Goal: Information Seeking & Learning: Check status

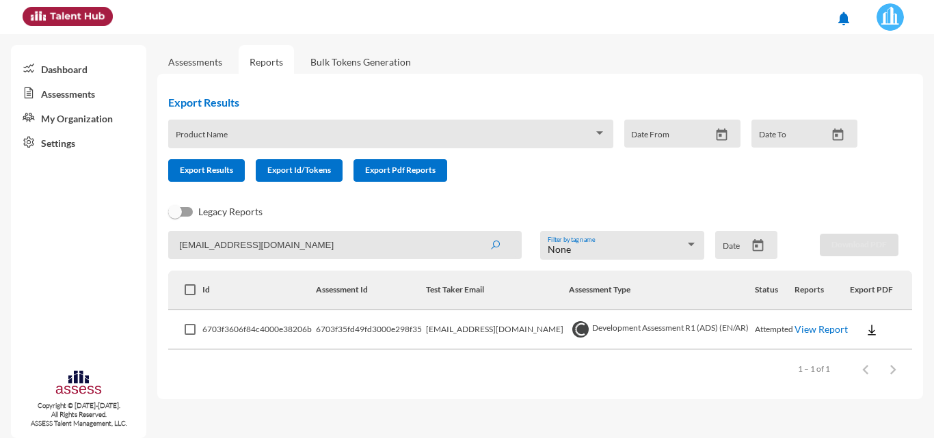
click at [0, 243] on mat-sidenav-container "Dashboard Assessments My Organization Settings Copyright © [DATE]-[DATE]. All R…" at bounding box center [467, 236] width 934 height 404
type input "[EMAIL_ADDRESS][DOMAIN_NAME]"
click at [473, 232] on button "submit" at bounding box center [495, 244] width 44 height 25
click at [870, 327] on img at bounding box center [872, 330] width 14 height 14
click at [865, 219] on button "OCM / EN" at bounding box center [890, 226] width 88 height 26
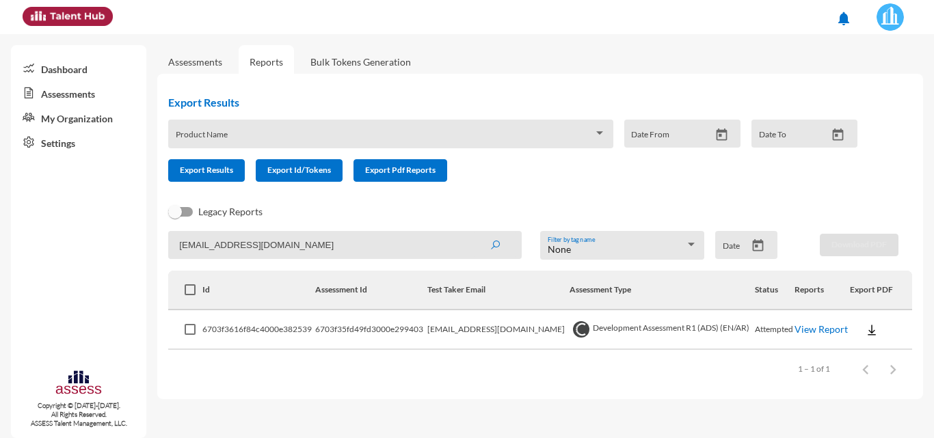
click at [183, 66] on link "Assessments" at bounding box center [195, 62] width 54 height 12
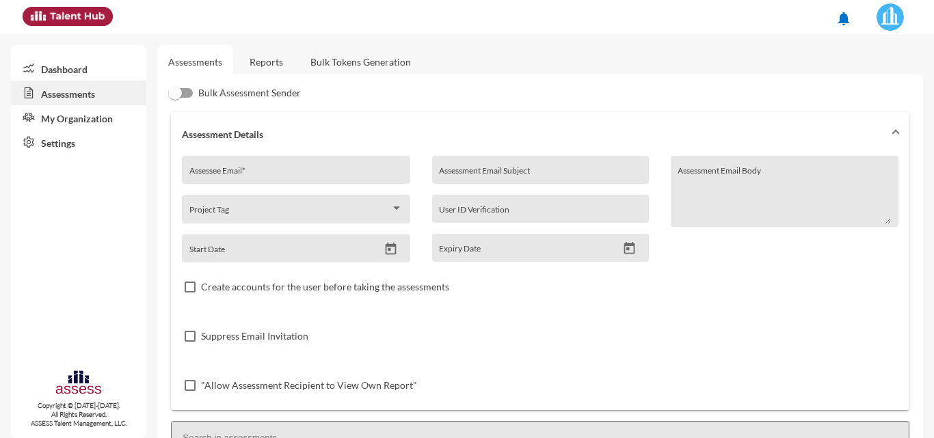
click at [251, 58] on link "Reports" at bounding box center [266, 61] width 55 height 33
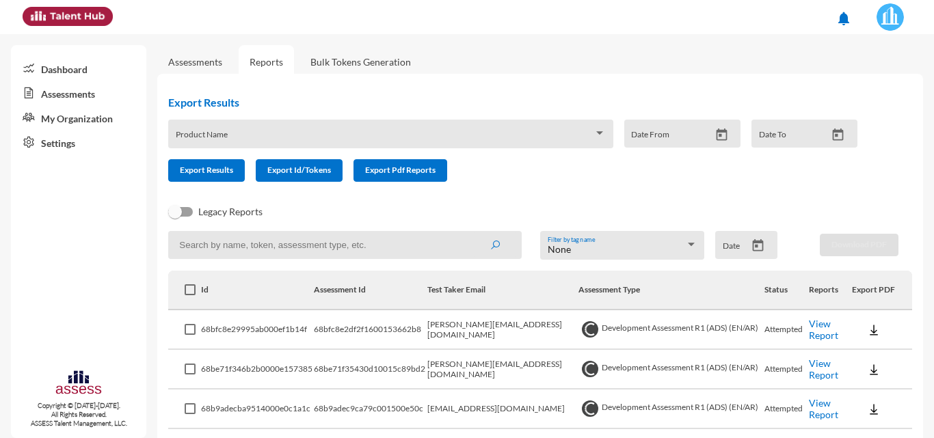
click at [240, 146] on div "Product Name" at bounding box center [391, 137] width 430 height 21
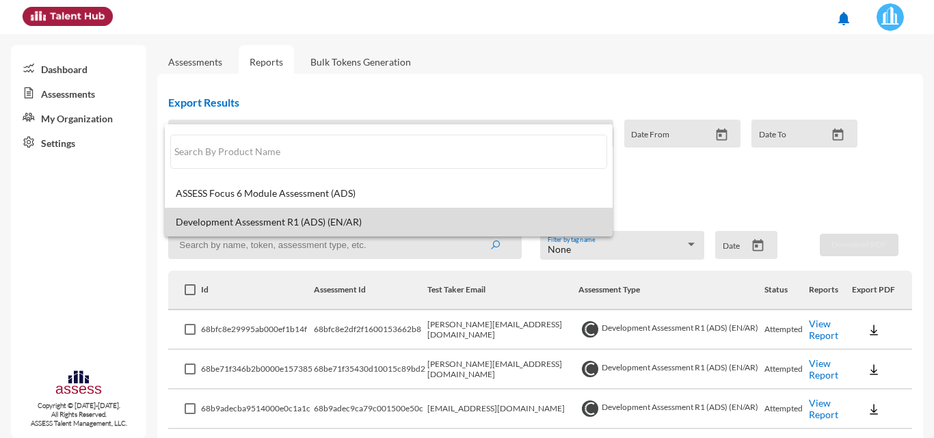
click at [369, 227] on span "Development Assessment R1 (ADS) (EN/AR)" at bounding box center [389, 222] width 426 height 11
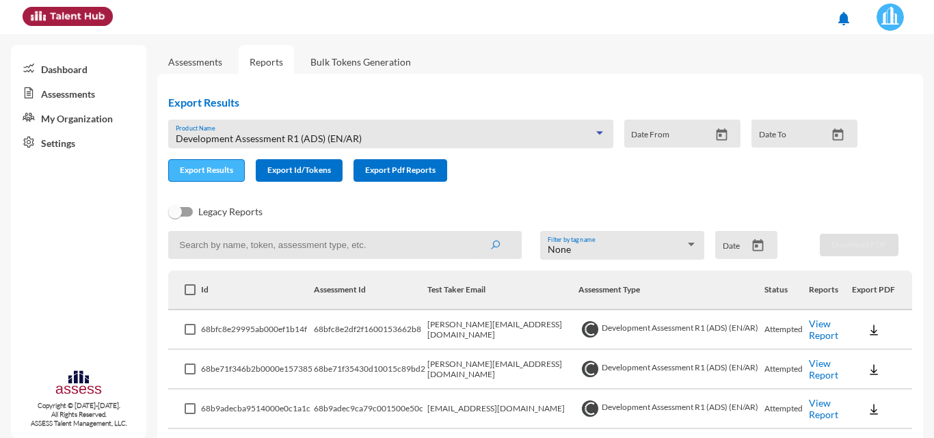
click at [226, 178] on button "Export Results" at bounding box center [206, 170] width 77 height 23
click at [887, 5] on img at bounding box center [889, 16] width 27 height 27
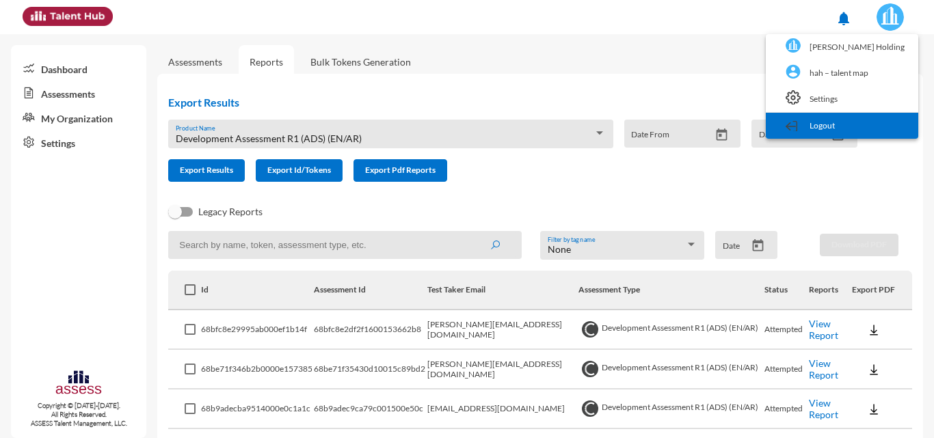
click at [855, 116] on link "Logout" at bounding box center [841, 126] width 139 height 26
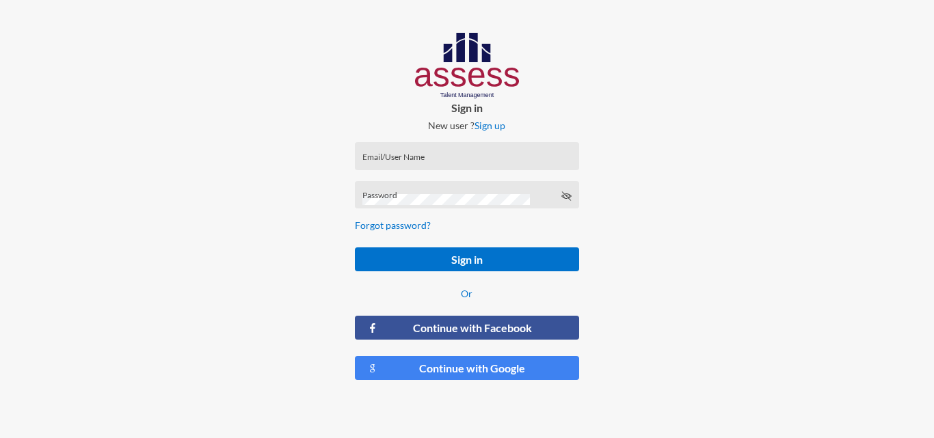
type input "HAH – Talent Map"
click at [456, 159] on input "HAH – Talent Map" at bounding box center [466, 160] width 209 height 11
click at [505, 158] on input "HAH – Talent Map" at bounding box center [466, 160] width 209 height 11
click at [416, 161] on input "HAH – Talent Map" at bounding box center [466, 160] width 209 height 11
click at [529, 157] on input "HAH – Talent Map" at bounding box center [466, 160] width 209 height 11
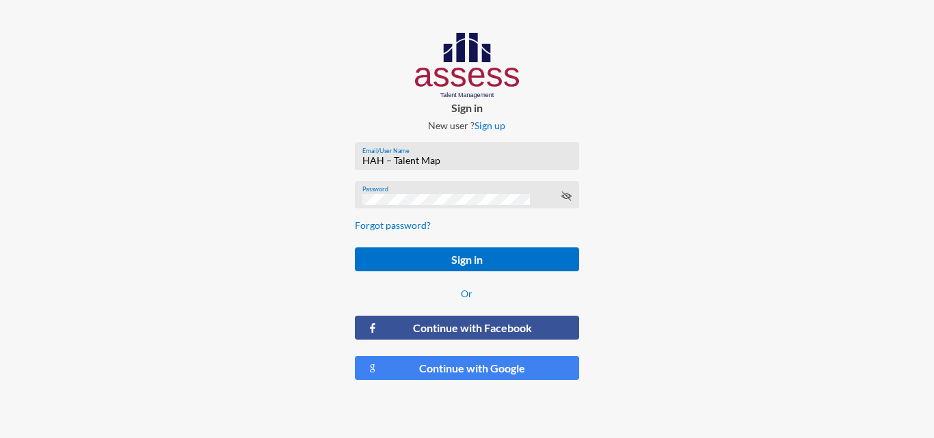
drag, startPoint x: 535, startPoint y: 156, endPoint x: 137, endPoint y: 157, distance: 397.9
click at [121, 156] on div "Sign in New user ? Sign up HAH – Talent Map Email/User Name Password Forgot pas…" at bounding box center [467, 212] width 934 height 424
click at [0, 135] on div "Sign in New user ? Sign up Email/User Name Email/UserName is required Password …" at bounding box center [467, 212] width 934 height 424
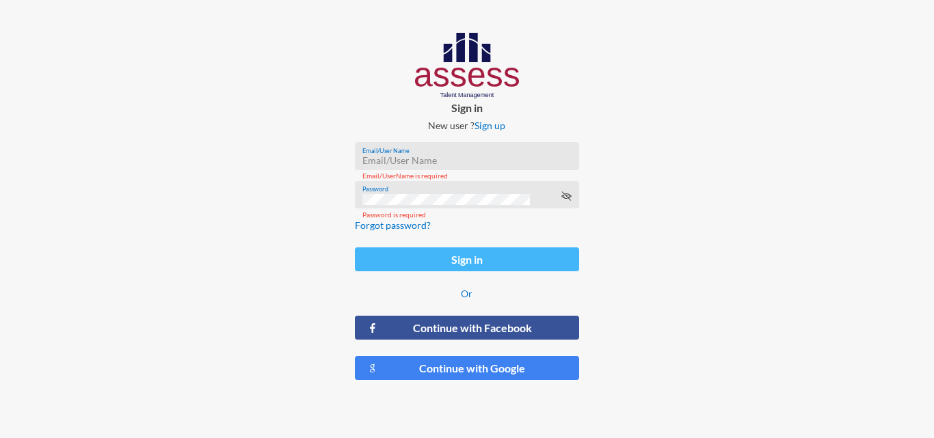
type input "[PERSON_NAME]-Abouzekry_HAC-OD"
click at [430, 257] on button "Sign in" at bounding box center [467, 259] width 224 height 24
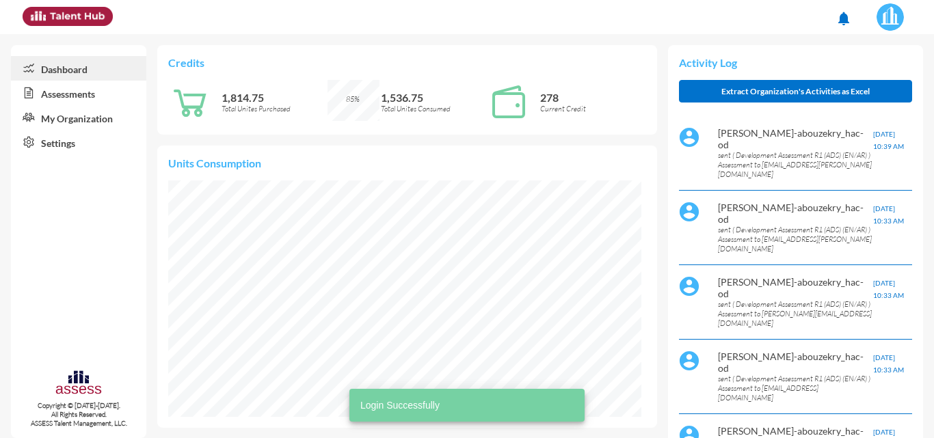
scroll to position [107, 226]
click at [77, 92] on link "Assessments" at bounding box center [78, 93] width 135 height 25
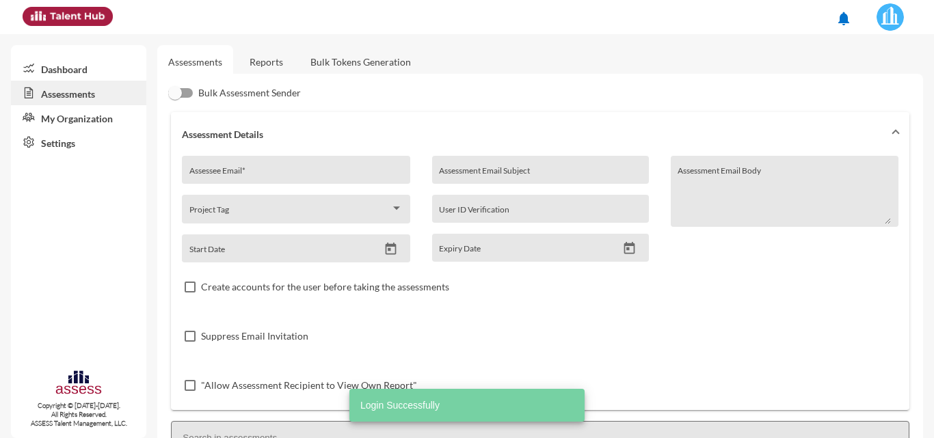
click at [260, 56] on link "Reports" at bounding box center [266, 61] width 55 height 33
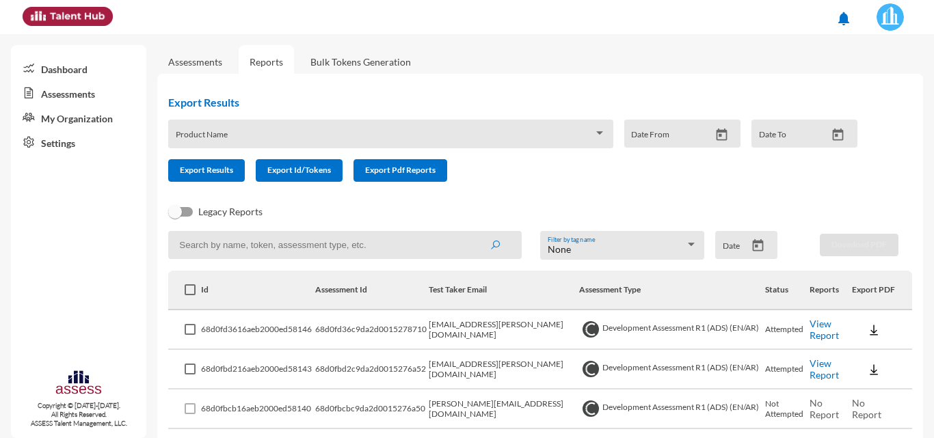
click at [261, 131] on div "Product Name" at bounding box center [391, 137] width 430 height 21
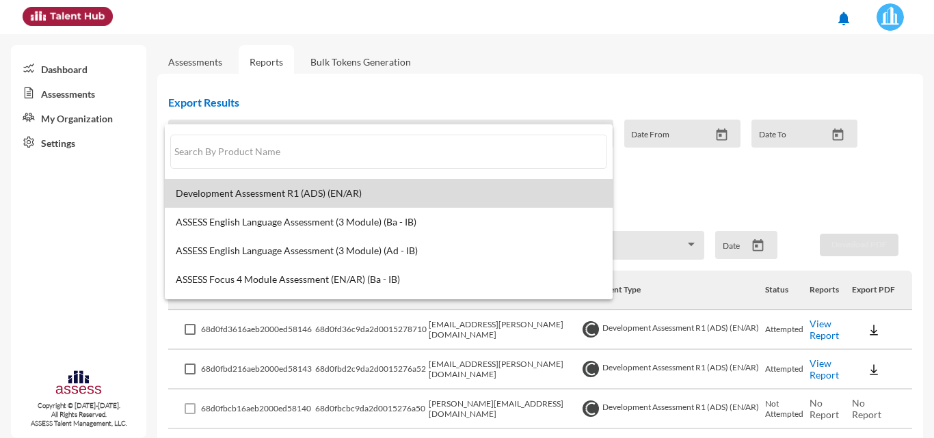
click at [406, 200] on mat-option "Development Assessment R1 (ADS) (EN/AR)" at bounding box center [389, 193] width 448 height 29
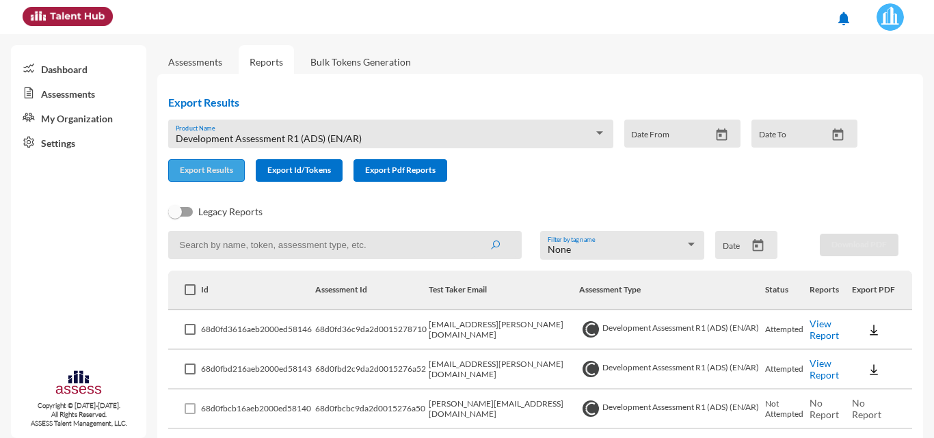
click at [209, 172] on span "Export Results" at bounding box center [206, 170] width 53 height 10
click at [336, 232] on input at bounding box center [344, 245] width 353 height 28
paste input "[PERSON_NAME][EMAIL_ADDRESS][DOMAIN_NAME]"
click at [473, 232] on button "submit" at bounding box center [495, 244] width 44 height 25
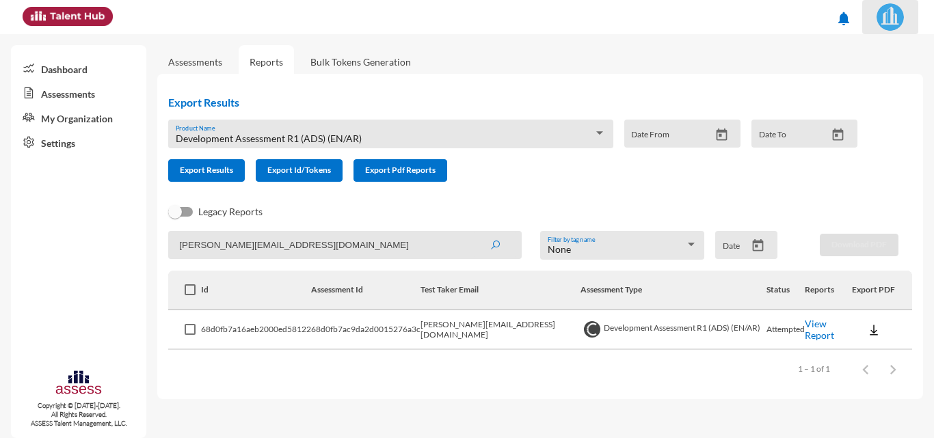
click at [881, 16] on img at bounding box center [889, 16] width 27 height 27
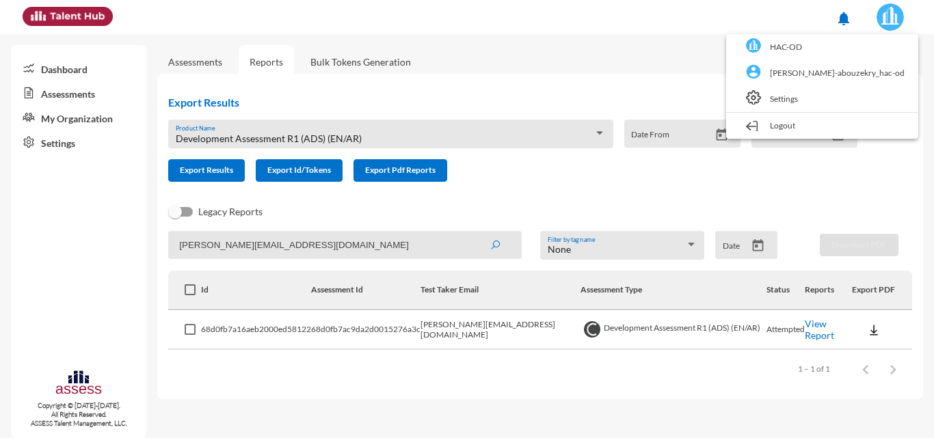
click at [660, 60] on div at bounding box center [467, 219] width 934 height 438
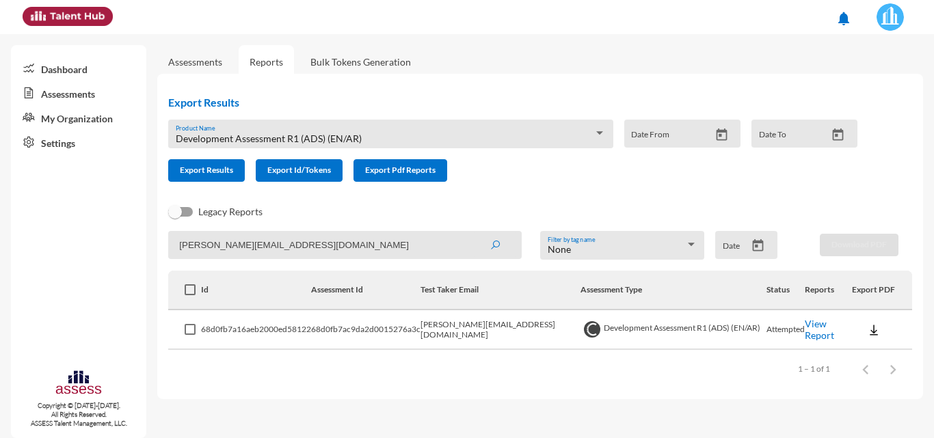
drag, startPoint x: 368, startPoint y: 246, endPoint x: 0, endPoint y: 243, distance: 368.5
click at [0, 243] on mat-sidenav-container "Dashboard Assessments My Organization Settings Copyright © [DATE]-[DATE]. All R…" at bounding box center [467, 236] width 934 height 404
paste input "Ibrahem"
click at [473, 232] on button "submit" at bounding box center [495, 244] width 44 height 25
drag, startPoint x: 378, startPoint y: 240, endPoint x: 0, endPoint y: 237, distance: 378.1
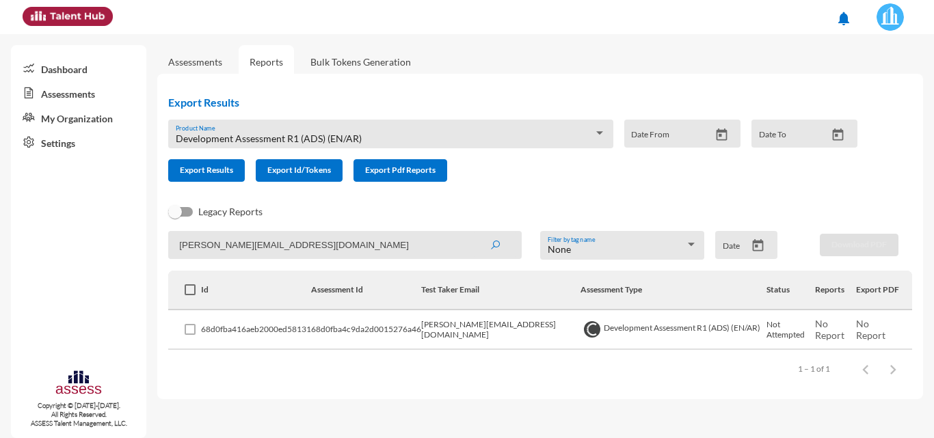
click at [0, 237] on mat-sidenav-container "Dashboard Assessments My Organization Settings Copyright © [DATE]-[DATE]. All R…" at bounding box center [467, 236] width 934 height 404
paste input "[PERSON_NAME].mabdulaziz"
click at [473, 232] on button "submit" at bounding box center [495, 244] width 44 height 25
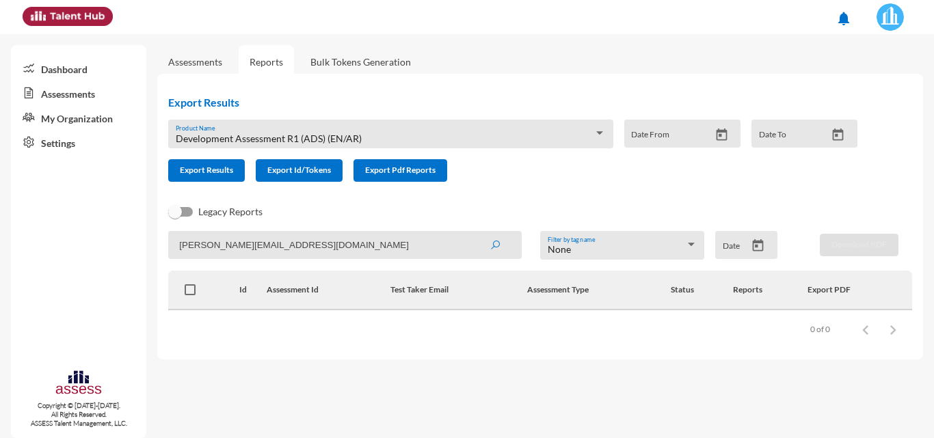
drag, startPoint x: 360, startPoint y: 246, endPoint x: 0, endPoint y: 239, distance: 360.3
click at [0, 239] on mat-sidenav-container "Dashboard Assessments My Organization Settings Copyright © [DATE]-[DATE]. All R…" at bounding box center [467, 236] width 934 height 404
paste input "[PERSON_NAME].MAbdelkader"
click at [473, 232] on button "submit" at bounding box center [495, 244] width 44 height 25
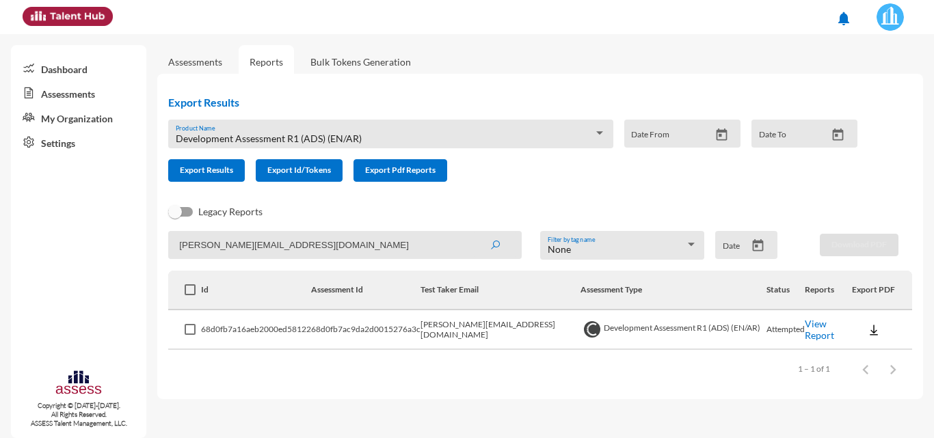
click at [842, 336] on td "View Report" at bounding box center [828, 330] width 47 height 40
click at [834, 333] on link "View Report" at bounding box center [819, 329] width 29 height 23
drag, startPoint x: 375, startPoint y: 242, endPoint x: 0, endPoint y: 243, distance: 375.3
click at [0, 243] on mat-sidenav-container "Dashboard Assessments My Organization Settings Copyright © [DATE]-[DATE]. All R…" at bounding box center [467, 236] width 934 height 404
paste input "[PERSON_NAME].mhussin"
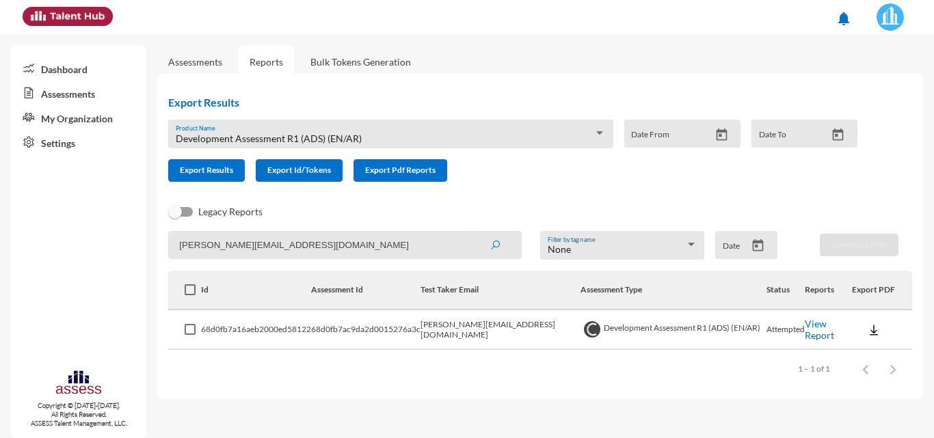
click at [473, 232] on button "submit" at bounding box center [495, 244] width 44 height 25
drag, startPoint x: 394, startPoint y: 241, endPoint x: 0, endPoint y: 237, distance: 394.5
click at [0, 239] on mat-sidenav-container "Dashboard Assessments My Organization Settings Copyright © [DATE]-[DATE]. All R…" at bounding box center [467, 236] width 934 height 404
paste input "[PERSON_NAME].Ibrahem"
click at [473, 232] on button "submit" at bounding box center [495, 244] width 44 height 25
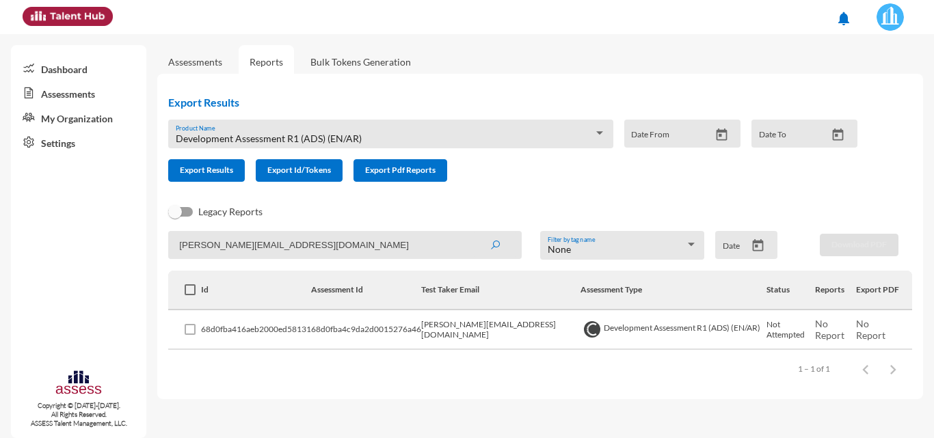
click at [216, 372] on div "Items per page: 100 1 – 1 of 1" at bounding box center [540, 369] width 744 height 38
drag, startPoint x: 372, startPoint y: 250, endPoint x: 0, endPoint y: 249, distance: 371.9
click at [0, 249] on mat-sidenav-container "Dashboard Assessments My Organization Settings Copyright © [DATE]-[DATE]. All R…" at bounding box center [467, 236] width 934 height 404
paste input "abdelmoniem.[PERSON_NAME]"
click at [473, 232] on button "submit" at bounding box center [495, 244] width 44 height 25
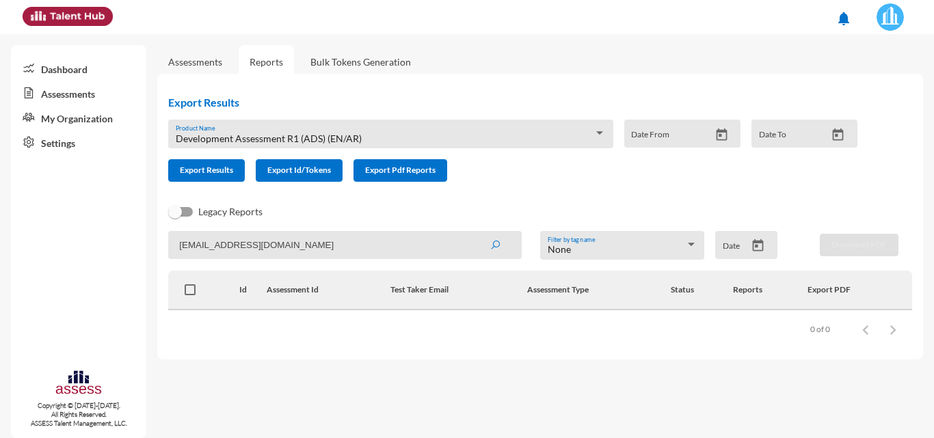
drag, startPoint x: 397, startPoint y: 243, endPoint x: 1, endPoint y: 239, distance: 396.5
click at [0, 240] on mat-sidenav-container "Dashboard Assessments My Organization Settings Copyright © [DATE]-[DATE]. All R…" at bounding box center [467, 236] width 934 height 404
paste input "Hussien.[PERSON_NAME]"
click at [473, 232] on button "submit" at bounding box center [495, 244] width 44 height 25
drag, startPoint x: 293, startPoint y: 237, endPoint x: 0, endPoint y: 247, distance: 293.5
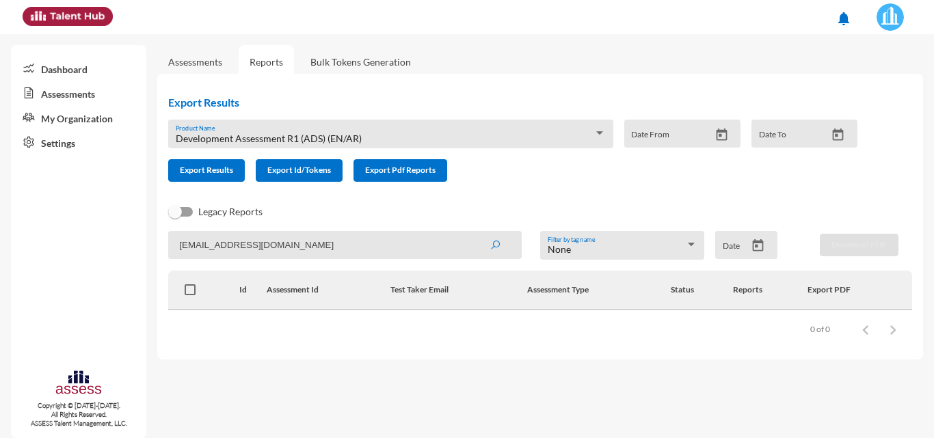
click at [0, 247] on mat-sidenav-container "Dashboard Assessments My Organization Settings Copyright © [DATE]-[DATE]. All R…" at bounding box center [467, 236] width 934 height 404
paste input "youssef.saadeldien"
click at [473, 232] on button "submit" at bounding box center [495, 244] width 44 height 25
drag, startPoint x: 405, startPoint y: 233, endPoint x: 0, endPoint y: 243, distance: 405.5
click at [0, 243] on mat-sidenav-container "Dashboard Assessments My Organization Settings Copyright © [DATE]-[DATE]. All R…" at bounding box center [467, 236] width 934 height 404
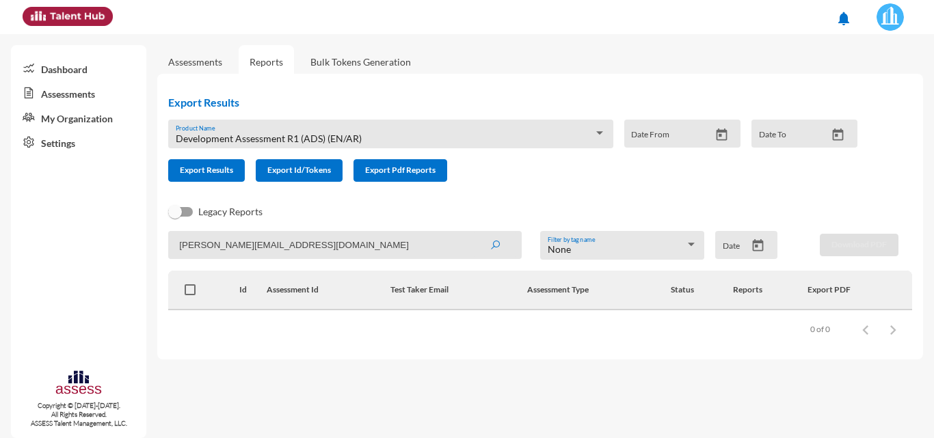
paste input "[PERSON_NAME].mabdulaziz"
click at [473, 232] on button "submit" at bounding box center [495, 244] width 44 height 25
drag, startPoint x: 369, startPoint y: 225, endPoint x: 325, endPoint y: 228, distance: 43.9
click at [325, 228] on div "Legacy Reports" at bounding box center [529, 217] width 744 height 27
drag, startPoint x: 394, startPoint y: 241, endPoint x: 0, endPoint y: 243, distance: 394.5
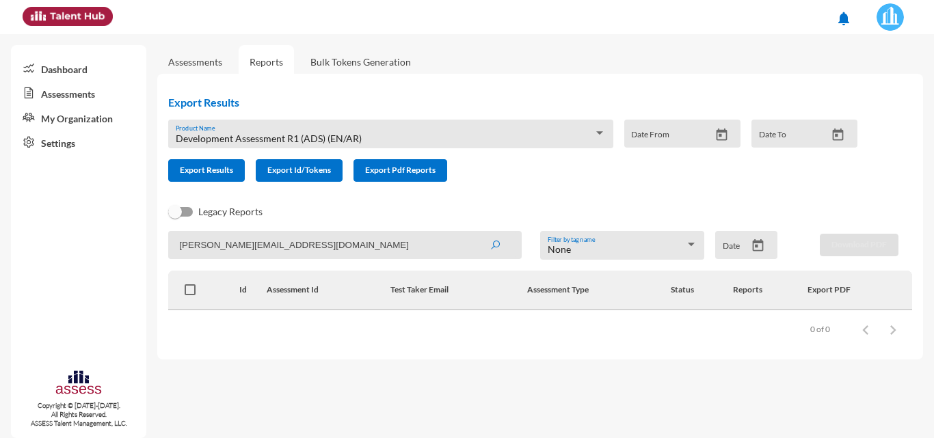
click at [0, 243] on mat-sidenav-container "Dashboard Assessments My Organization Settings Copyright © [DATE]-[DATE]. All R…" at bounding box center [467, 236] width 934 height 404
paste input "[PERSON_NAME].MAbdelkader"
type input "[PERSON_NAME][EMAIL_ADDRESS][DOMAIN_NAME]"
click at [473, 232] on button "submit" at bounding box center [495, 244] width 44 height 25
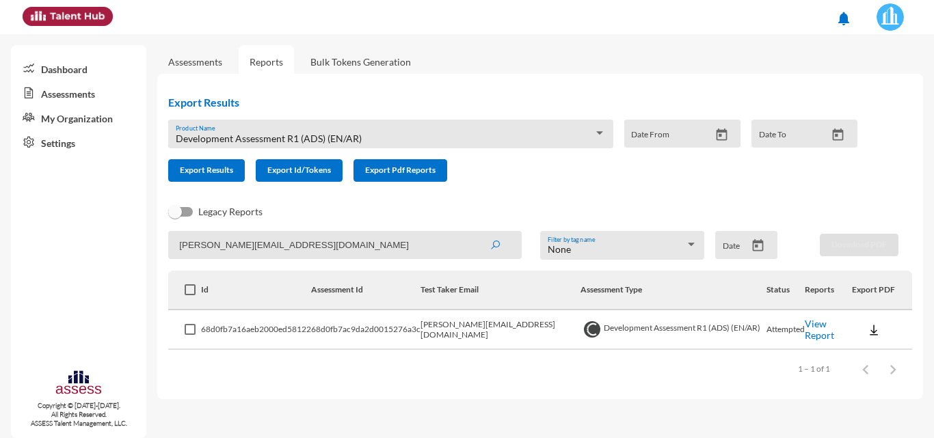
click at [883, 325] on button at bounding box center [874, 329] width 44 height 25
click at [880, 227] on button "OCM / EN" at bounding box center [892, 226] width 83 height 26
click at [883, 17] on img at bounding box center [889, 16] width 27 height 27
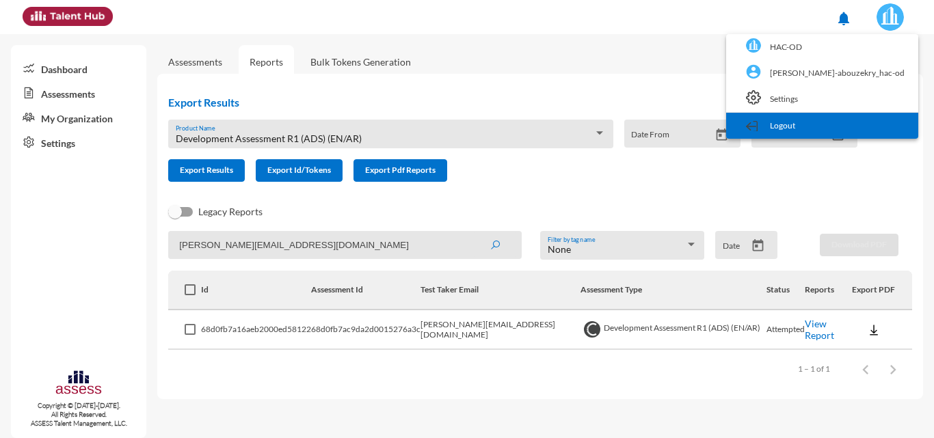
click at [861, 129] on link "Logout" at bounding box center [822, 126] width 178 height 26
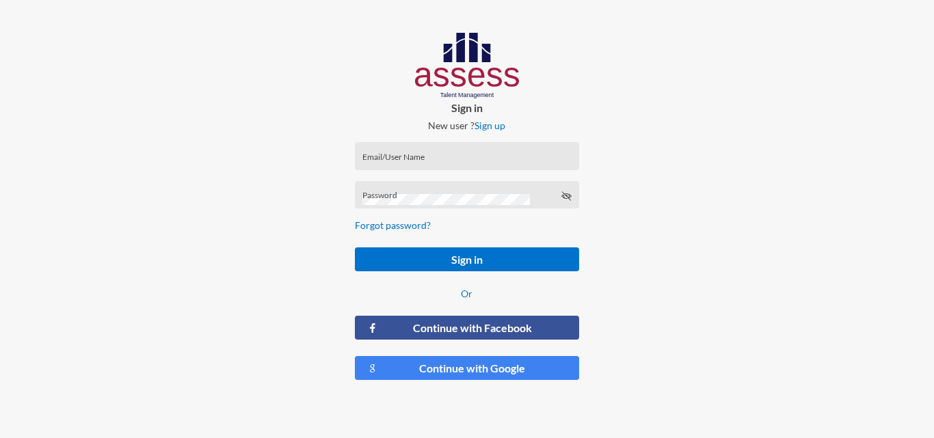
type input "[PERSON_NAME]-Abouzekry_HAC-OD"
drag, startPoint x: 456, startPoint y: 161, endPoint x: 466, endPoint y: 161, distance: 9.6
click at [456, 161] on input "[PERSON_NAME]-Abouzekry_HAC-OD" at bounding box center [466, 160] width 209 height 11
drag, startPoint x: 493, startPoint y: 151, endPoint x: 304, endPoint y: 153, distance: 189.4
click at [304, 153] on div "Sign in New user ? Sign up [PERSON_NAME]-Abouzekry_HAC-OD Email/User Name Passw…" at bounding box center [467, 212] width 934 height 424
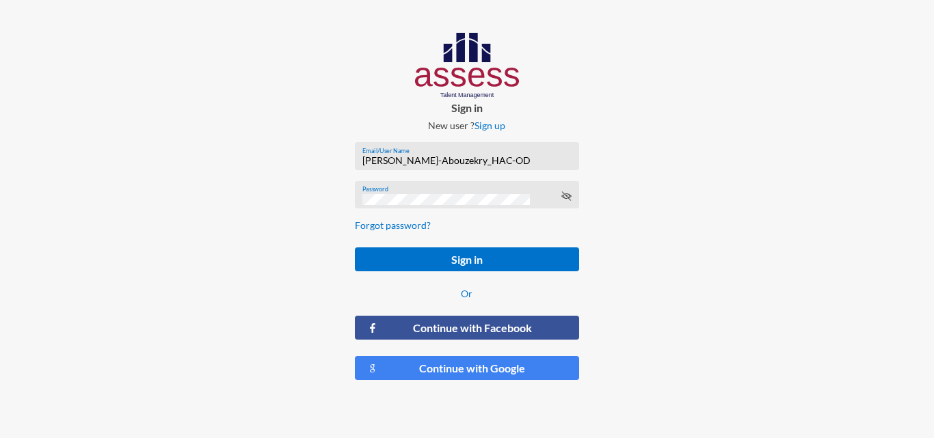
click at [511, 160] on input "[PERSON_NAME]-Abouzekry_HAC-OD" at bounding box center [466, 160] width 209 height 11
drag, startPoint x: 511, startPoint y: 161, endPoint x: 26, endPoint y: 159, distance: 485.4
click at [26, 159] on div "Sign in New user ? Sign up [PERSON_NAME]-Abouzekry_HAC-OD Email/User Name Passw…" at bounding box center [467, 212] width 934 height 424
click at [91, 197] on div "Sign in New user ? Sign up Email/User Name Email/UserName is required Password …" at bounding box center [467, 212] width 934 height 424
type input "HAH – Talent Map"
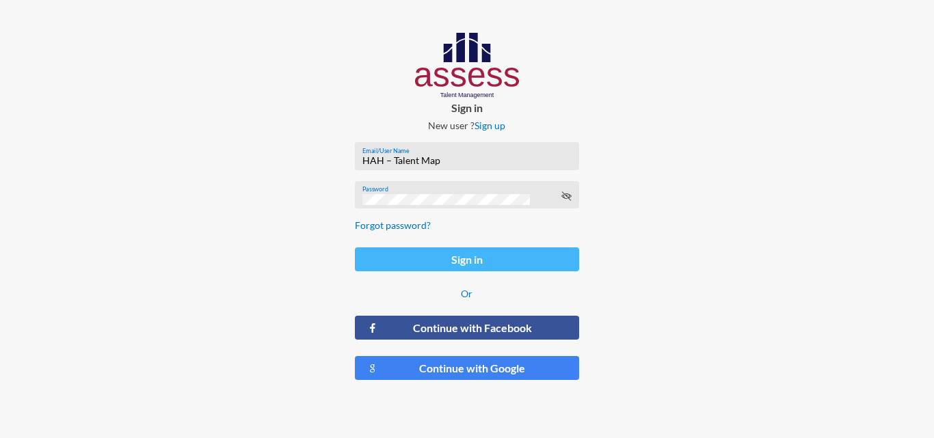
click at [479, 265] on button "Sign in" at bounding box center [467, 259] width 224 height 24
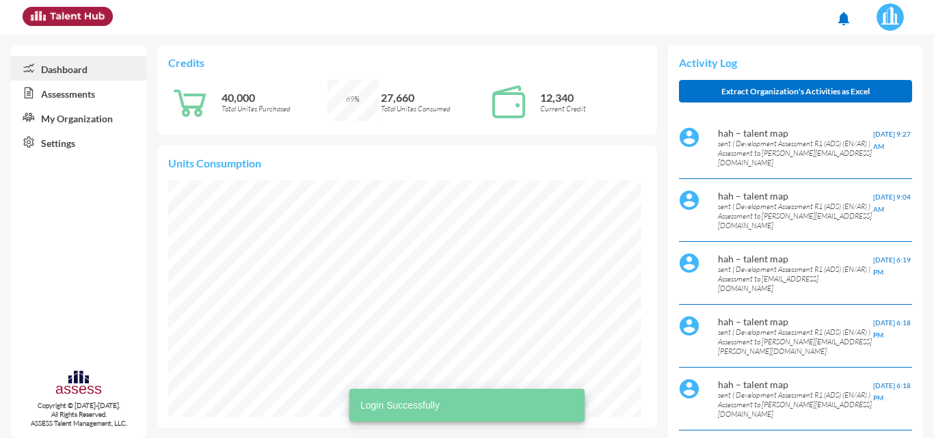
scroll to position [107, 226]
click at [94, 99] on link "Assessments" at bounding box center [78, 93] width 135 height 25
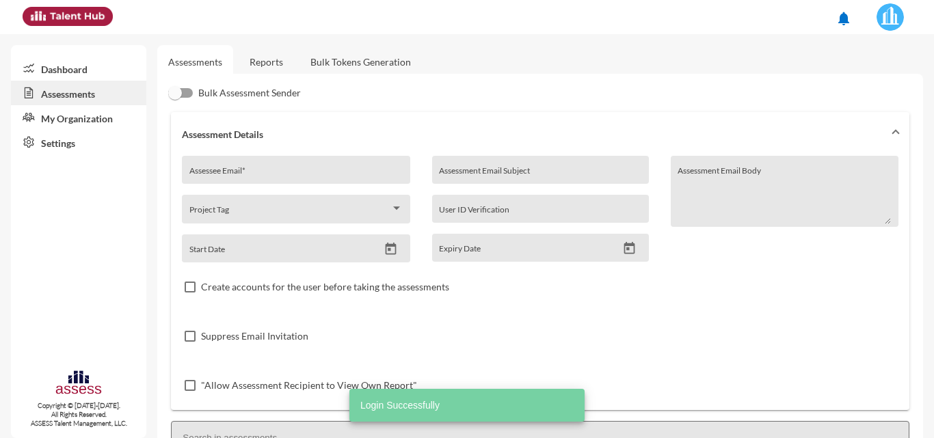
click at [274, 72] on link "Reports" at bounding box center [266, 61] width 55 height 33
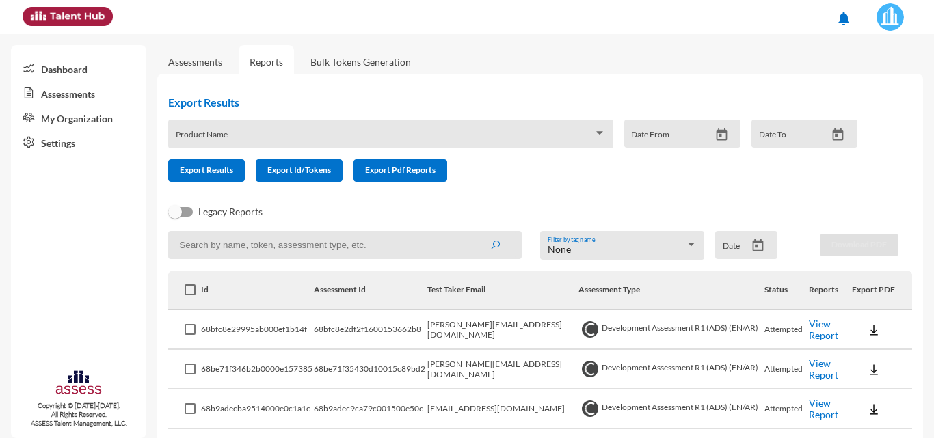
click at [324, 247] on input at bounding box center [344, 245] width 353 height 28
paste input "[PERSON_NAME][EMAIL_ADDRESS][DOMAIN_NAME]"
click at [473, 232] on button "submit" at bounding box center [495, 244] width 44 height 25
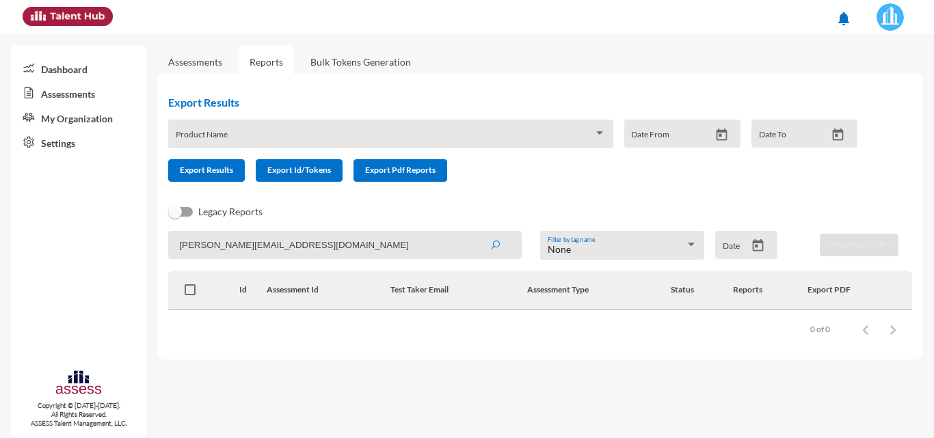
drag, startPoint x: 381, startPoint y: 243, endPoint x: 0, endPoint y: 243, distance: 381.5
click at [0, 243] on mat-sidenav-container "Dashboard Assessments My Organization Settings Copyright © [DATE]-[DATE]. All R…" at bounding box center [467, 236] width 934 height 404
paste input "[EMAIL_ADDRESS]"
click at [473, 232] on button "submit" at bounding box center [495, 244] width 44 height 25
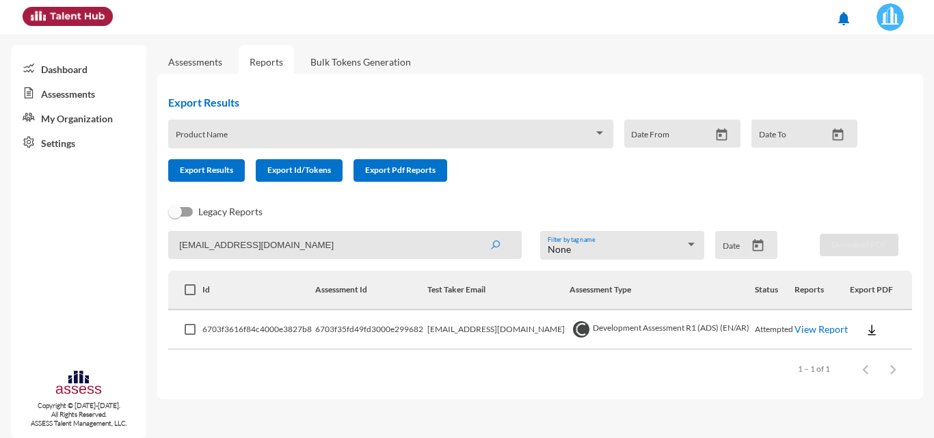
click at [865, 329] on img at bounding box center [872, 330] width 14 height 14
click at [336, 241] on div at bounding box center [467, 219] width 934 height 438
drag, startPoint x: 362, startPoint y: 246, endPoint x: 0, endPoint y: 247, distance: 362.3
click at [0, 247] on mat-sidenav-container "Dashboard Assessments My Organization Settings Copyright © [DATE]-[DATE]. All R…" at bounding box center [467, 236] width 934 height 404
paste input "[PERSON_NAME]"
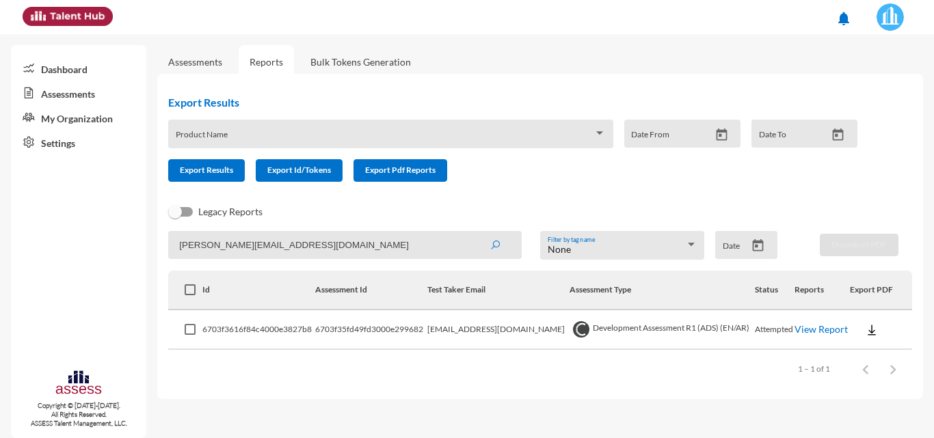
type input "[PERSON_NAME][EMAIL_ADDRESS][DOMAIN_NAME]"
click at [473, 232] on button "submit" at bounding box center [495, 244] width 44 height 25
click at [868, 328] on img at bounding box center [874, 330] width 14 height 14
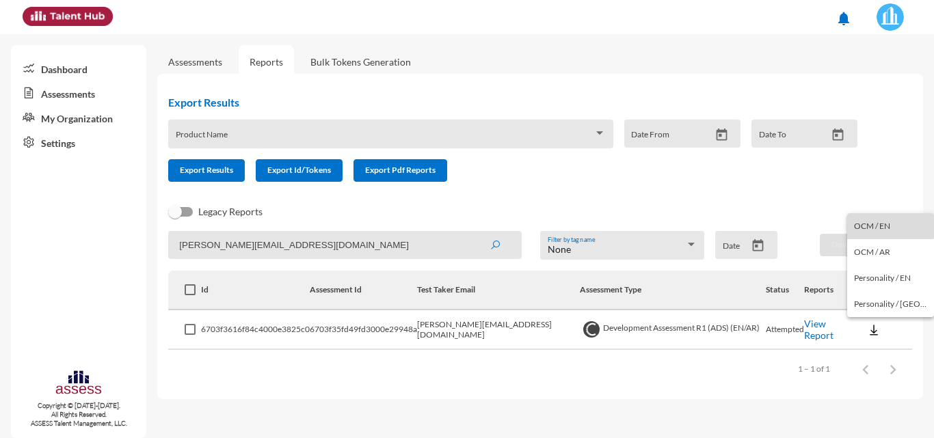
click at [890, 226] on button "OCM / EN" at bounding box center [890, 226] width 87 height 26
click at [345, 243] on input "[PERSON_NAME][EMAIL_ADDRESS][DOMAIN_NAME]" at bounding box center [344, 245] width 353 height 28
drag, startPoint x: 396, startPoint y: 243, endPoint x: 1, endPoint y: 236, distance: 395.2
click at [0, 241] on mat-sidenav-container "Dashboard Assessments My Organization Settings Copyright © [DATE]-[DATE]. All R…" at bounding box center [467, 236] width 934 height 404
click at [351, 241] on input "[PERSON_NAME][EMAIL_ADDRESS][DOMAIN_NAME]" at bounding box center [344, 245] width 353 height 28
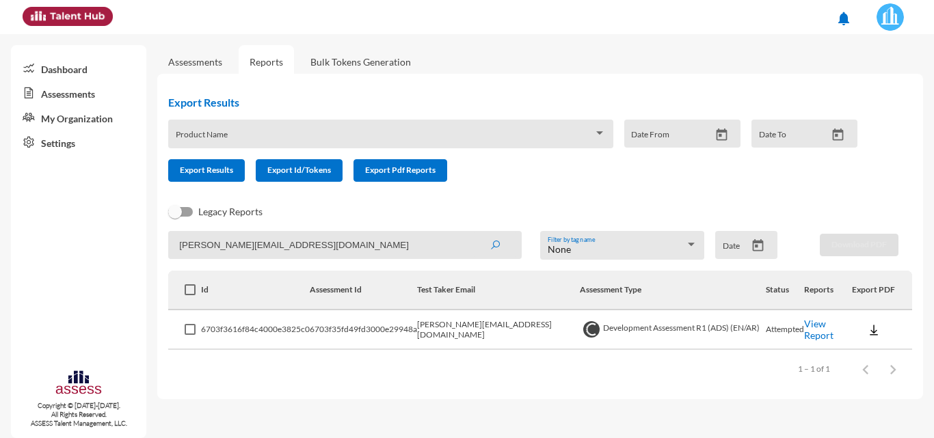
click at [329, 252] on input "[PERSON_NAME][EMAIL_ADDRESS][DOMAIN_NAME]" at bounding box center [344, 245] width 353 height 28
click at [317, 245] on input "[PERSON_NAME][EMAIL_ADDRESS][DOMAIN_NAME]" at bounding box center [344, 245] width 353 height 28
click at [312, 245] on input "[PERSON_NAME][EMAIL_ADDRESS][DOMAIN_NAME]" at bounding box center [344, 245] width 353 height 28
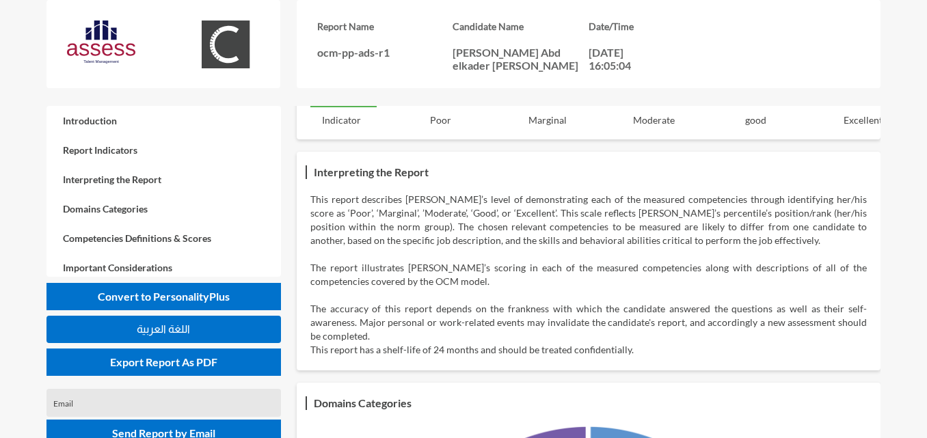
scroll to position [205, 0]
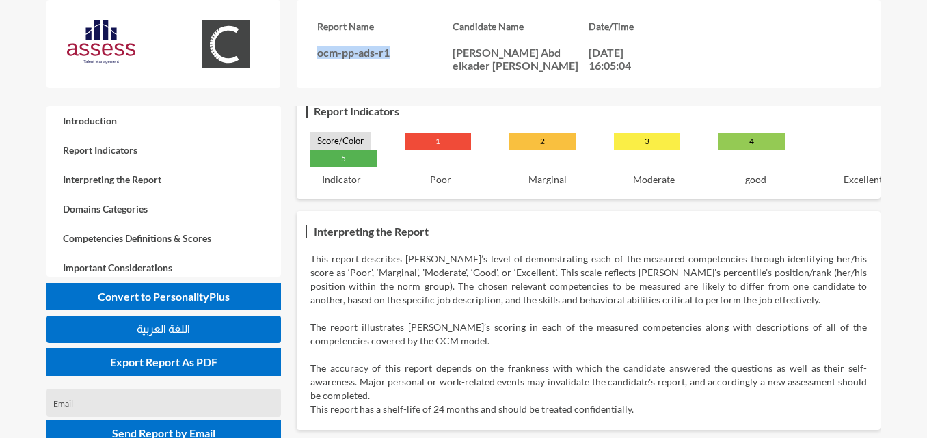
drag, startPoint x: 399, startPoint y: 50, endPoint x: 314, endPoint y: 55, distance: 84.9
click at [314, 55] on div "Report Name ocm-pp-ads-r1 Candidate Name Mohamed Abd elkader mohamed Abdelaziz …" at bounding box center [589, 44] width 584 height 88
copy p "ocm-pp-ads-r1"
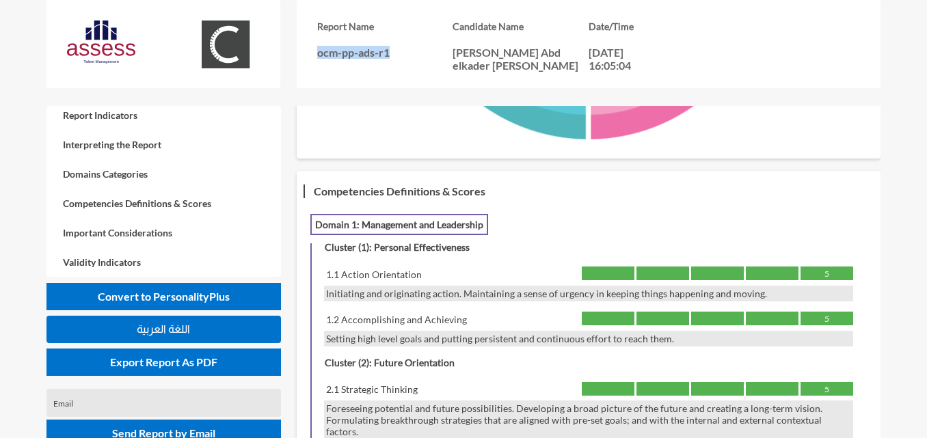
scroll to position [0, 0]
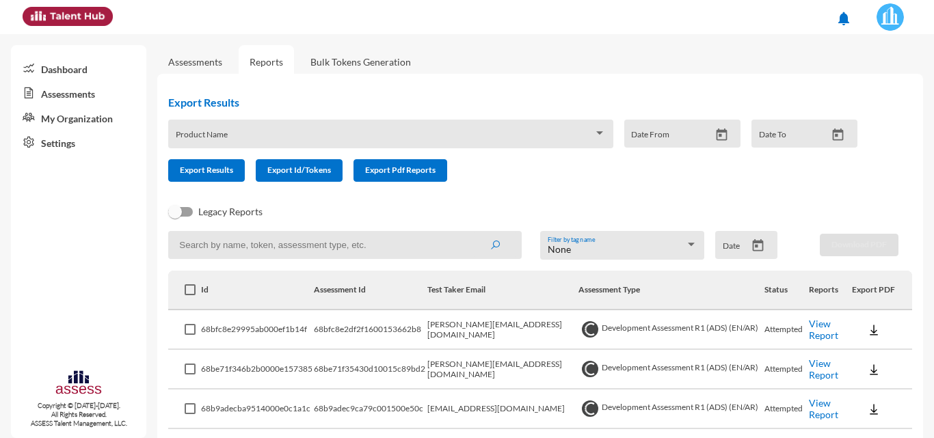
click at [269, 257] on input at bounding box center [344, 245] width 353 height 28
paste input "[EMAIL_ADDRESS][DOMAIN_NAME]"
click at [473, 232] on button "submit" at bounding box center [495, 244] width 44 height 25
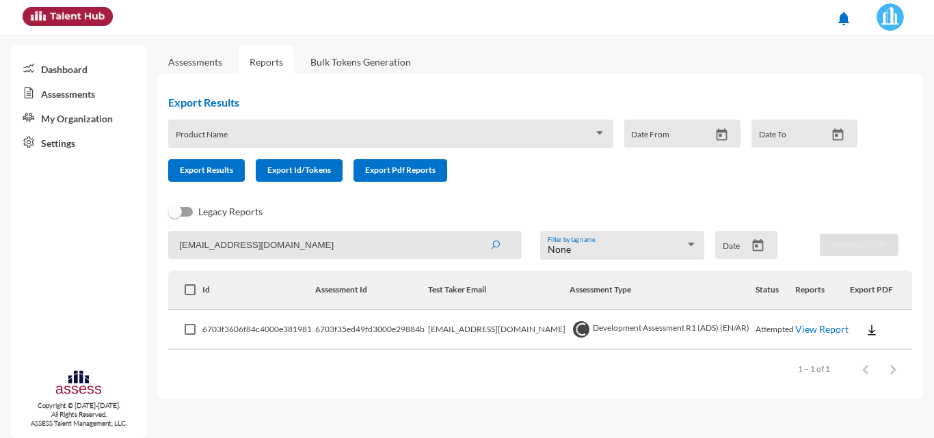
click at [867, 331] on img at bounding box center [872, 330] width 14 height 14
click at [871, 232] on button "OCM / EN" at bounding box center [893, 226] width 82 height 26
drag, startPoint x: 378, startPoint y: 242, endPoint x: 0, endPoint y: 237, distance: 378.1
click at [0, 237] on mat-sidenav-container "Dashboard Assessments My Organization Settings Copyright © 2015-2024. All Right…" at bounding box center [467, 236] width 934 height 404
paste input "Hussien.[PERSON_NAME]"
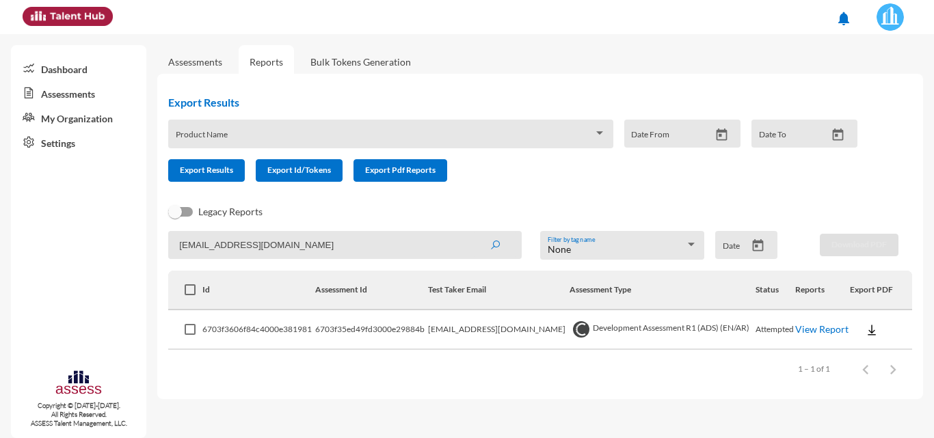
click at [473, 232] on button "submit" at bounding box center [495, 244] width 44 height 25
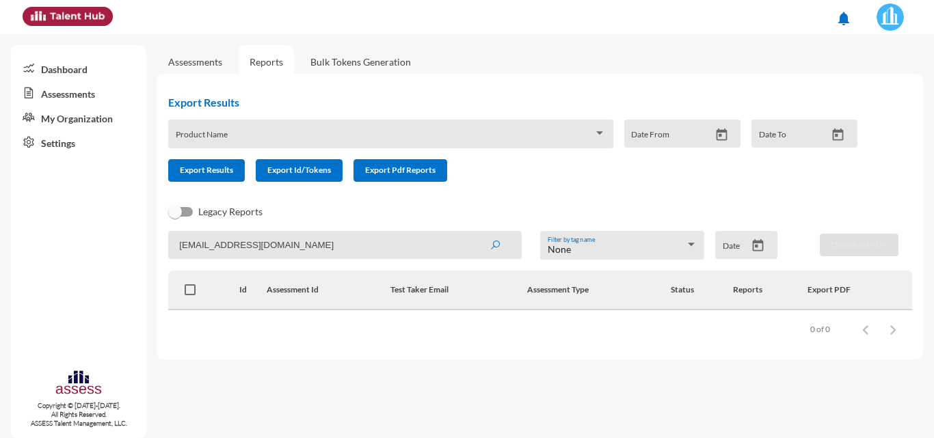
drag, startPoint x: 401, startPoint y: 243, endPoint x: 0, endPoint y: 239, distance: 400.6
click at [0, 239] on mat-sidenav-container "Dashboard Assessments My Organization Settings Copyright © 2015-2024. All Right…" at bounding box center [467, 236] width 934 height 404
paste input "youssef.saadeldien"
click at [473, 232] on button "submit" at bounding box center [495, 244] width 44 height 25
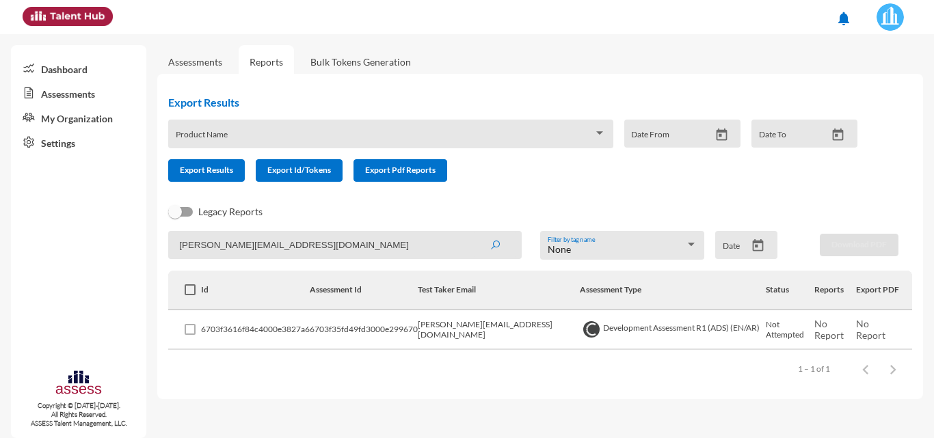
drag, startPoint x: 371, startPoint y: 252, endPoint x: 12, endPoint y: 229, distance: 359.7
click at [20, 233] on mat-sidenav-container "Dashboard Assessments My Organization Settings Copyright © 2015-2024. All Right…" at bounding box center [467, 236] width 934 height 404
paste input "[PERSON_NAME].mabdulaziz"
type input "[PERSON_NAME][EMAIL_ADDRESS][DOMAIN_NAME]"
click at [473, 232] on button "submit" at bounding box center [495, 244] width 44 height 25
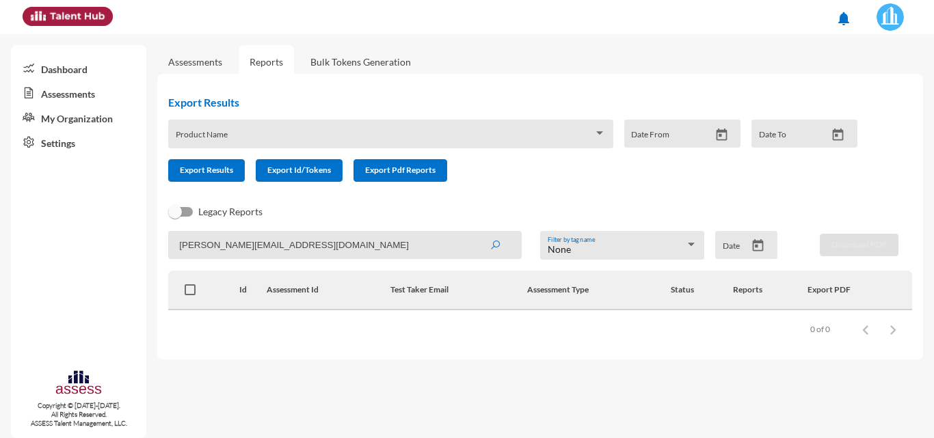
click at [892, 19] on img at bounding box center [889, 16] width 27 height 27
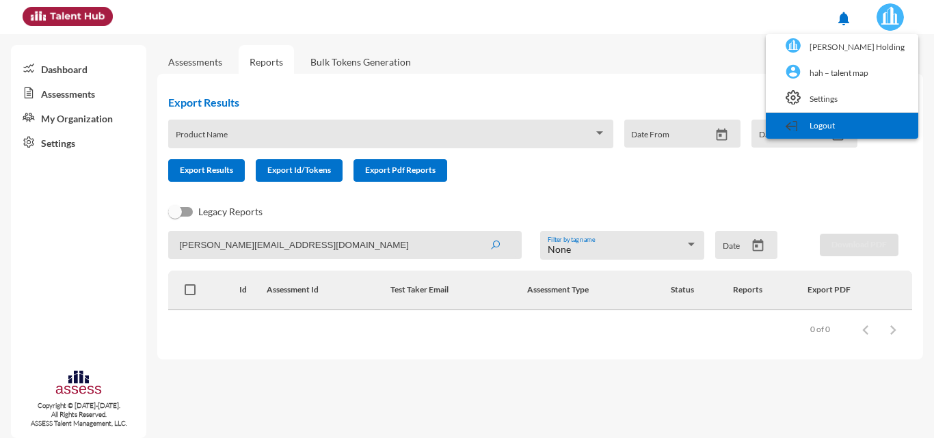
click at [862, 135] on link "Logout" at bounding box center [841, 126] width 139 height 26
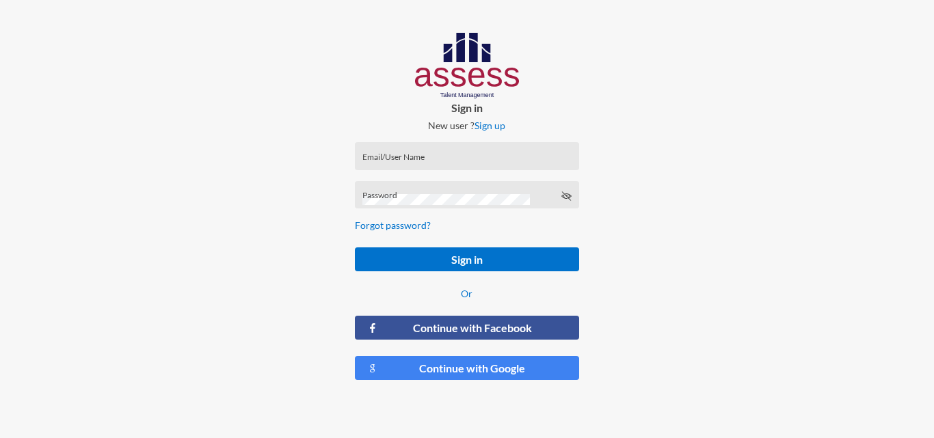
type input "HAH – Talent Map"
click at [500, 164] on input "HAH – Talent Map" at bounding box center [466, 160] width 209 height 11
drag, startPoint x: 524, startPoint y: 158, endPoint x: 87, endPoint y: 172, distance: 437.8
click at [87, 172] on div "Sign in New user ? Sign up HAH – Talent Map Email/User Name Password Forgot pas…" at bounding box center [467, 212] width 934 height 424
click at [0, 209] on div "Sign in New user ? Sign up Email/User Name Email/UserName is required Password …" at bounding box center [467, 212] width 934 height 424
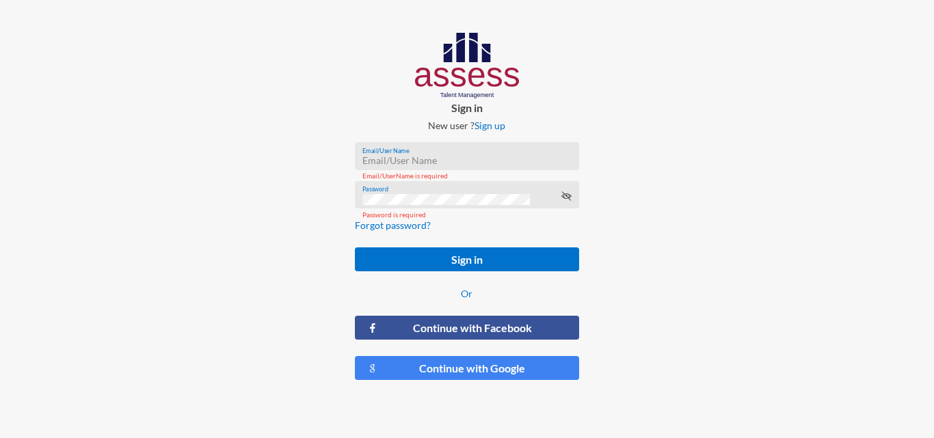
type input "[PERSON_NAME]-Abouzekry_HAC-OD"
drag, startPoint x: 474, startPoint y: 257, endPoint x: 550, endPoint y: 306, distance: 90.1
click at [474, 256] on button "Sign in" at bounding box center [467, 259] width 224 height 24
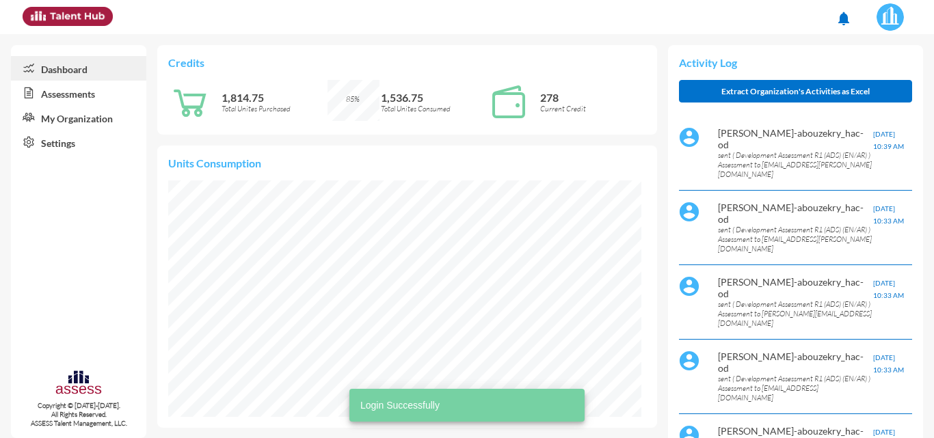
scroll to position [107, 226]
click at [51, 90] on link "Assessments" at bounding box center [78, 93] width 135 height 25
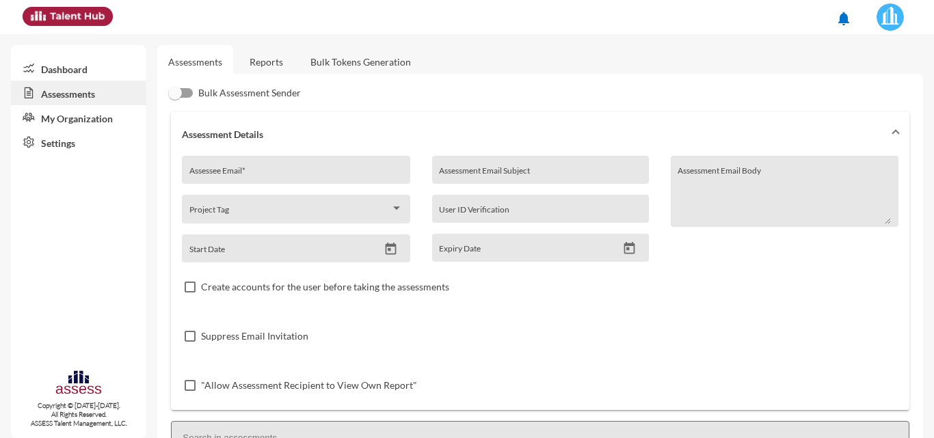
click at [262, 57] on link "Reports" at bounding box center [266, 61] width 55 height 33
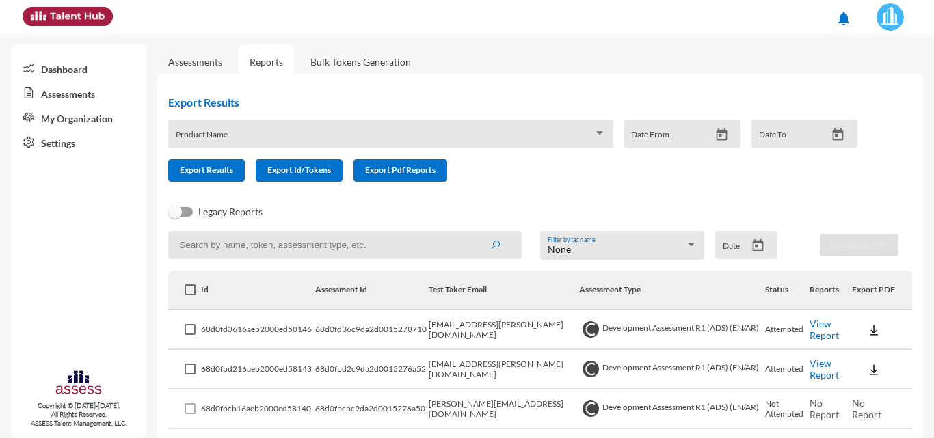
click at [256, 139] on span at bounding box center [385, 138] width 418 height 11
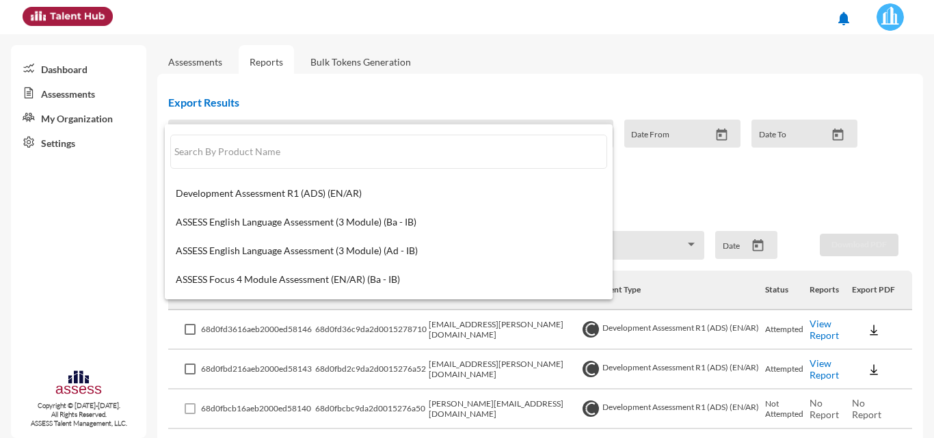
click at [684, 193] on div at bounding box center [467, 219] width 934 height 438
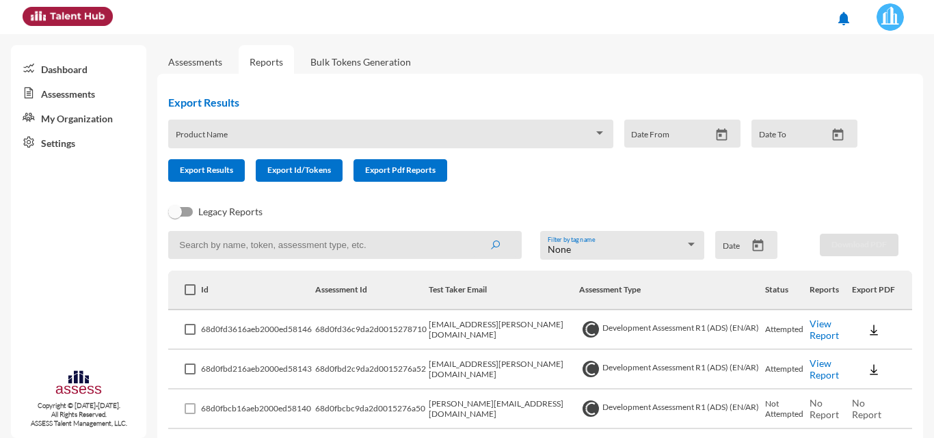
click at [330, 252] on input at bounding box center [344, 245] width 353 height 28
paste input "[PERSON_NAME][EMAIL_ADDRESS][DOMAIN_NAME]"
click at [473, 232] on button "submit" at bounding box center [495, 244] width 44 height 25
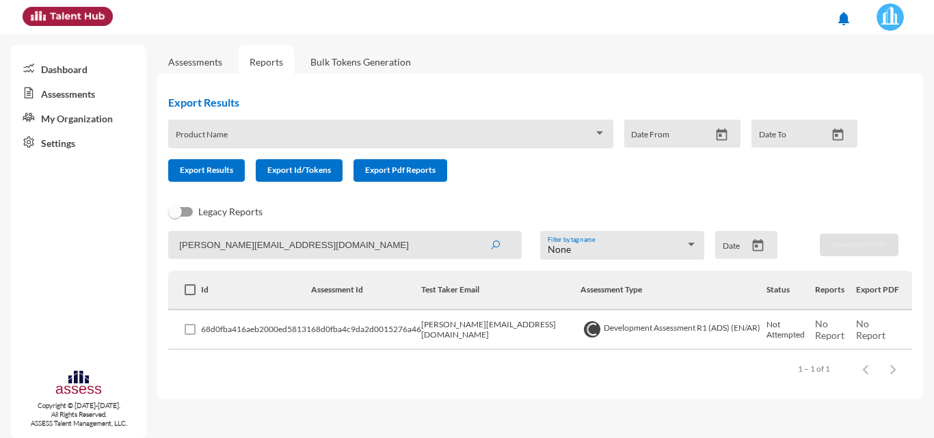
drag, startPoint x: 380, startPoint y: 242, endPoint x: 0, endPoint y: 261, distance: 380.6
click at [0, 261] on mat-sidenav-container "Dashboard Assessments My Organization Settings Copyright © 2015-2024. All Right…" at bounding box center [467, 236] width 934 height 404
paste input "ibrahim5020002@gmail"
type input "Mohamed.ibrahim5020002@gmail.com"
click at [473, 232] on button "submit" at bounding box center [495, 244] width 44 height 25
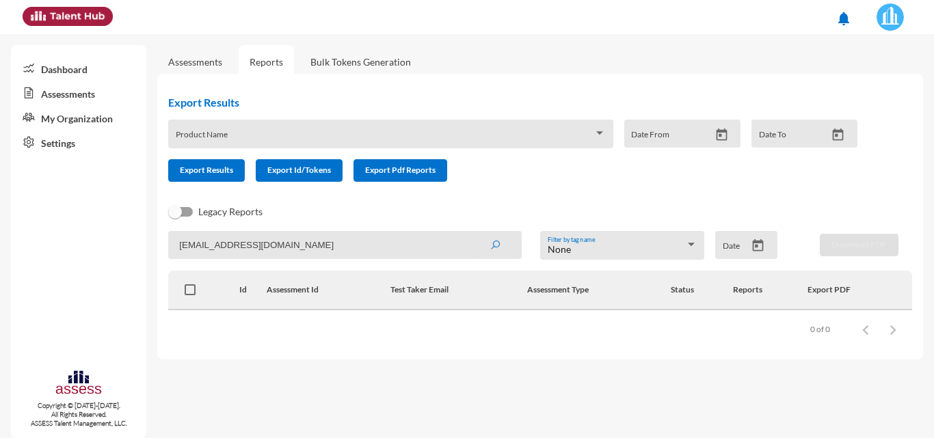
click at [902, 18] on img at bounding box center [889, 16] width 27 height 27
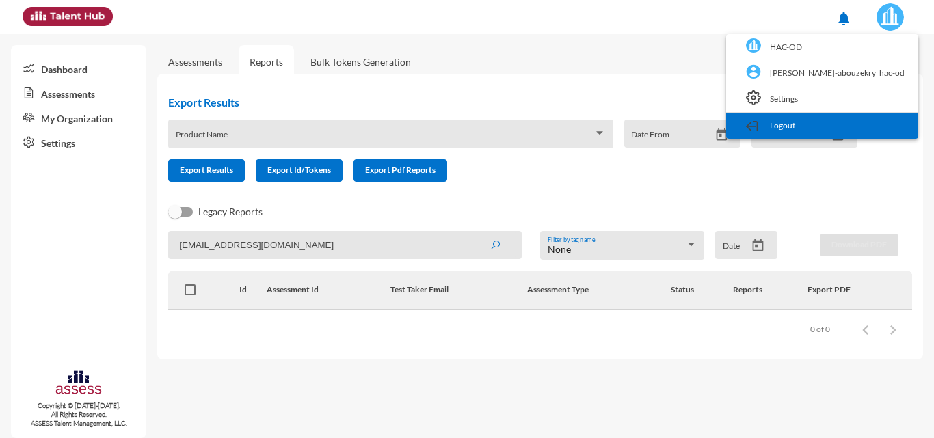
click at [904, 126] on link "Logout" at bounding box center [822, 126] width 178 height 26
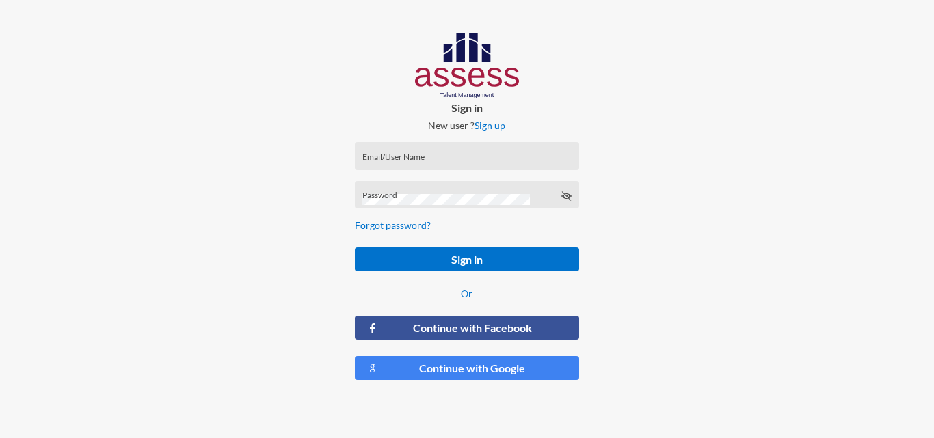
type input "[PERSON_NAME]-Abouzekry_HAC-OD"
click at [512, 163] on input "[PERSON_NAME]-Abouzekry_HAC-OD" at bounding box center [466, 160] width 209 height 11
drag, startPoint x: 495, startPoint y: 157, endPoint x: 132, endPoint y: 157, distance: 363.0
click at [132, 157] on div "Sign in New user ? Sign up [PERSON_NAME]-Abouzekry_HAC-OD Email/User Name Passw…" at bounding box center [467, 212] width 934 height 424
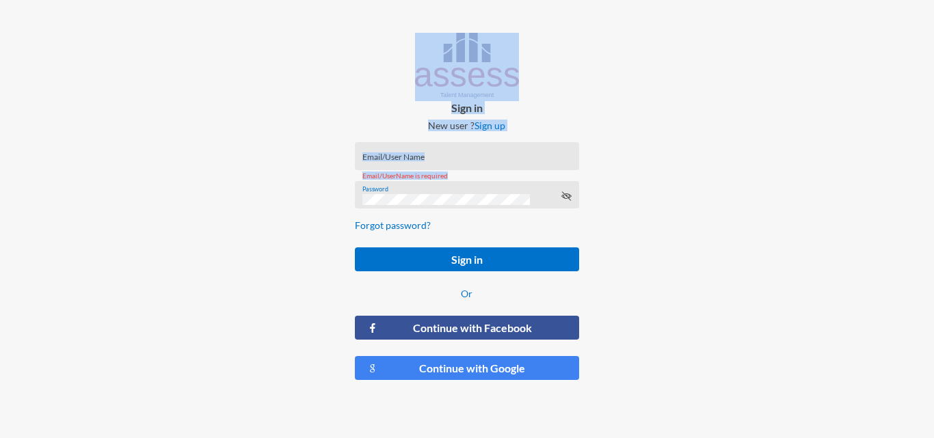
drag, startPoint x: 438, startPoint y: 191, endPoint x: 190, endPoint y: 195, distance: 247.5
click at [190, 195] on div "Sign in New user ? Sign up Email/User Name Email/UserName is required Password …" at bounding box center [467, 212] width 934 height 424
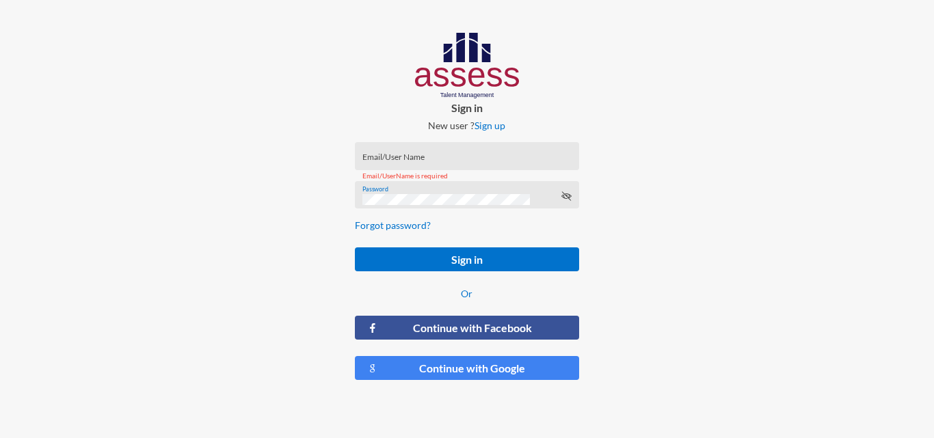
click at [116, 196] on div "Sign in New user ? Sign up Email/User Name Email/UserName is required Password …" at bounding box center [467, 212] width 934 height 424
click at [468, 163] on div "Email/UserName is required" at bounding box center [467, 176] width 224 height 28
click at [458, 154] on div "Email/User Name" at bounding box center [466, 159] width 209 height 21
drag, startPoint x: 439, startPoint y: 169, endPoint x: 420, endPoint y: 157, distance: 21.8
click at [438, 166] on div "Email/UserName is required" at bounding box center [467, 176] width 224 height 28
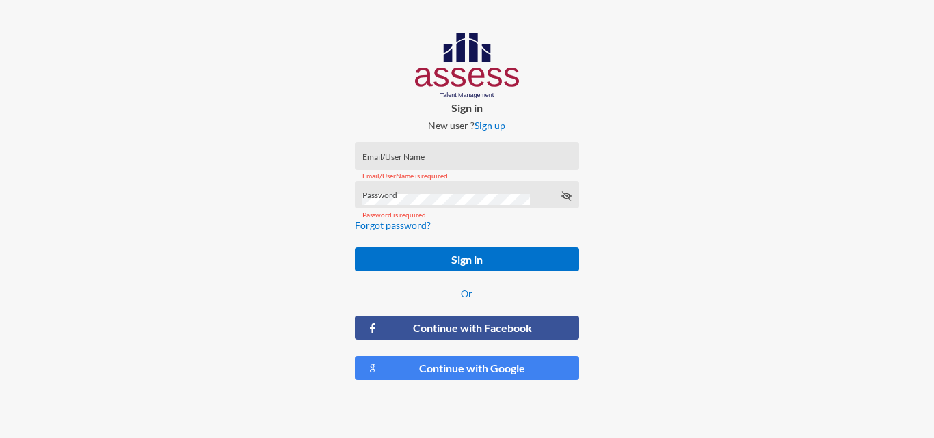
drag, startPoint x: 420, startPoint y: 157, endPoint x: 428, endPoint y: 161, distance: 8.6
click at [420, 157] on input "Email/User Name" at bounding box center [466, 160] width 209 height 11
type input "HAH – Talent Map"
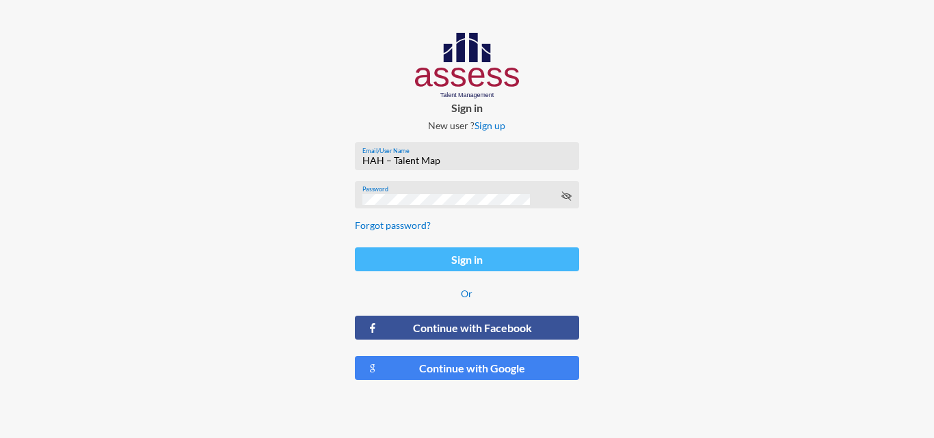
click at [469, 258] on button "Sign in" at bounding box center [467, 259] width 224 height 24
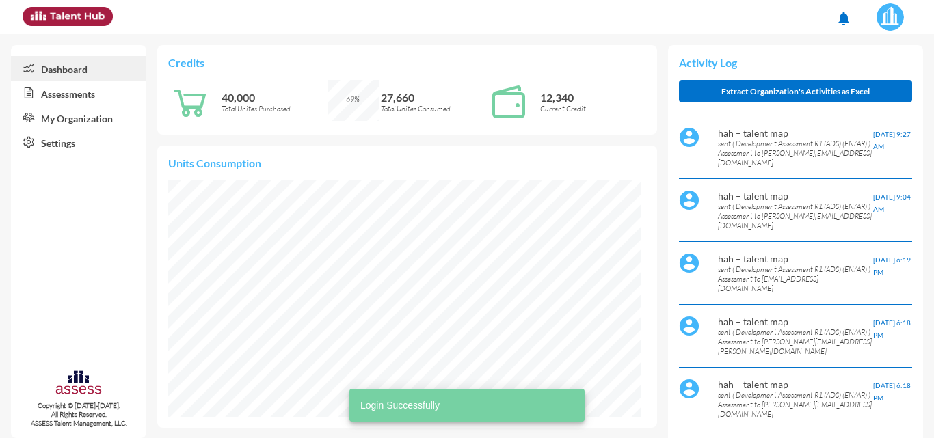
scroll to position [107, 226]
click at [94, 100] on link "Assessments" at bounding box center [78, 93] width 135 height 25
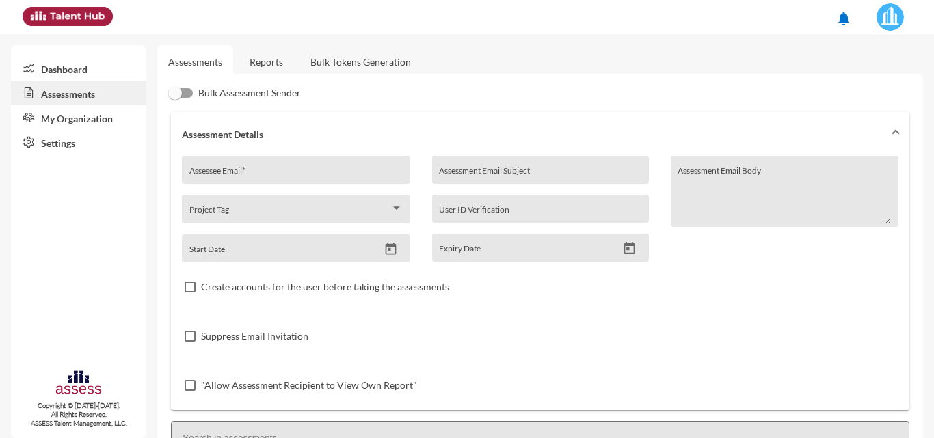
click at [276, 58] on link "Reports" at bounding box center [266, 61] width 55 height 33
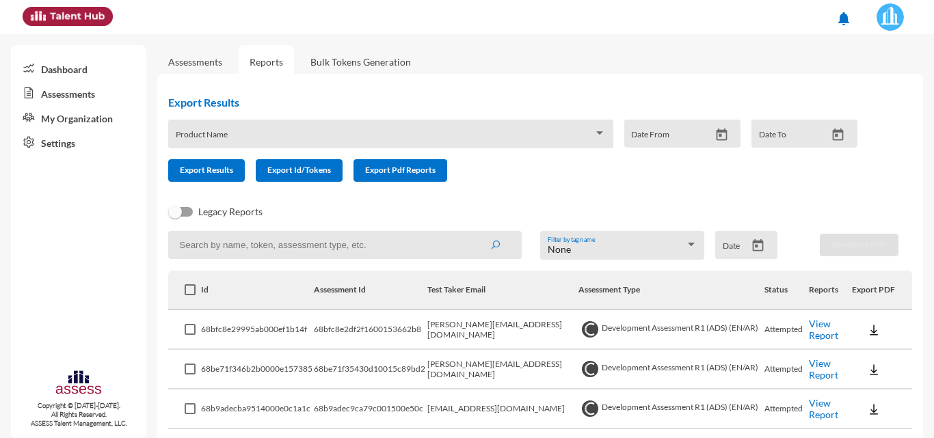
click at [288, 237] on input at bounding box center [344, 245] width 353 height 28
paste input "Mohamed.ibrahim5020002@gmail.com"
click at [473, 232] on button "submit" at bounding box center [495, 244] width 44 height 25
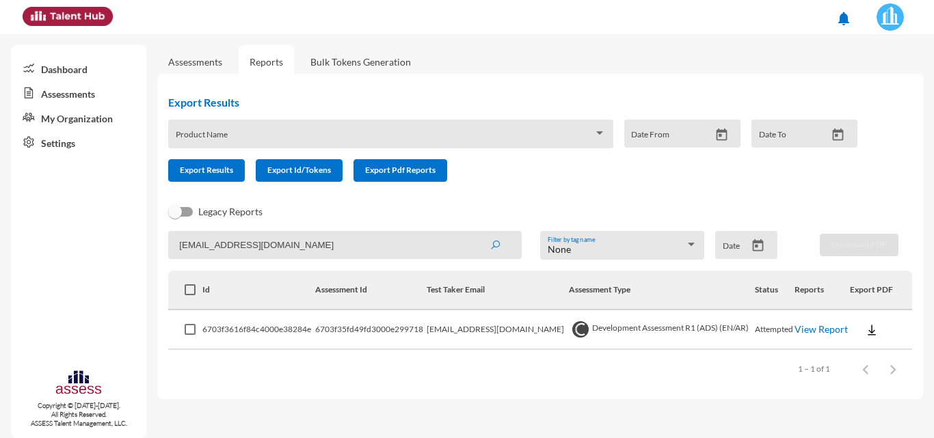
drag, startPoint x: 375, startPoint y: 243, endPoint x: 3, endPoint y: 254, distance: 371.4
click at [0, 247] on mat-sidenav-container "Dashboard Assessments My Organization Settings Copyright © 2015-2024. All Right…" at bounding box center [467, 236] width 934 height 404
paste input "Ibrahem@hassanallam"
type input "[PERSON_NAME][EMAIL_ADDRESS][DOMAIN_NAME]"
click at [473, 232] on button "submit" at bounding box center [495, 244] width 44 height 25
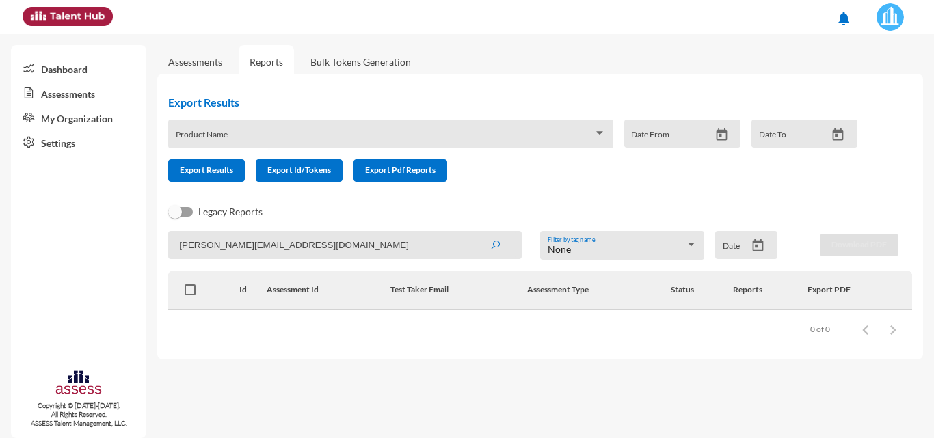
click at [881, 23] on img at bounding box center [889, 16] width 27 height 27
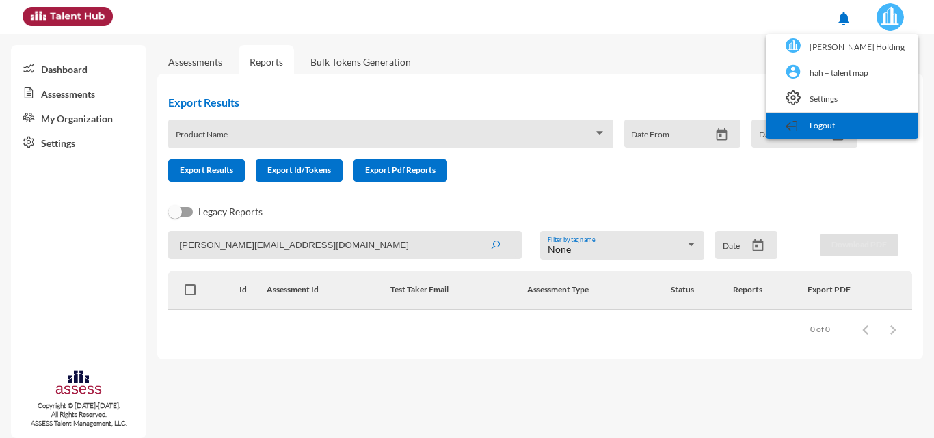
click at [874, 119] on link "Logout" at bounding box center [841, 126] width 139 height 26
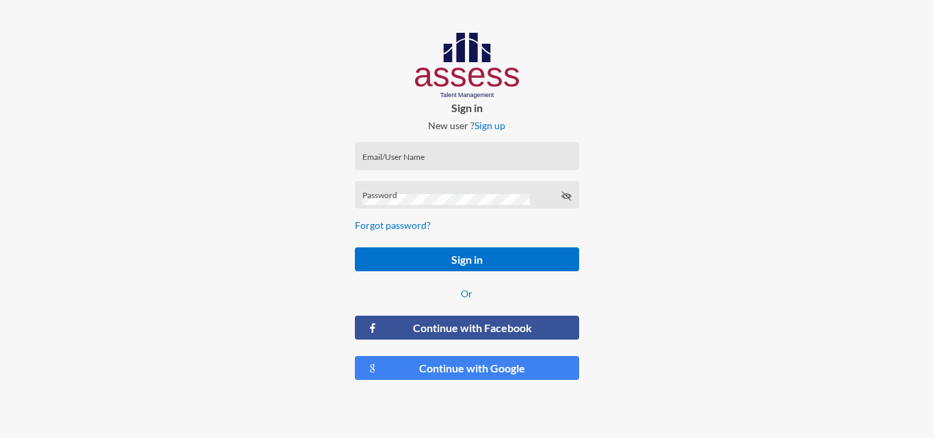
type input "HAH – Talent Map"
click at [470, 169] on div "HAH – Talent Map Email/User Name" at bounding box center [466, 159] width 209 height 21
click at [471, 165] on input "HAH – Talent Map" at bounding box center [466, 160] width 209 height 11
drag, startPoint x: 505, startPoint y: 161, endPoint x: 128, endPoint y: 161, distance: 377.4
click at [128, 161] on div "Sign in New user ? Sign up HAH – Talent Map Email/User Name Password Forgot pas…" at bounding box center [467, 212] width 934 height 424
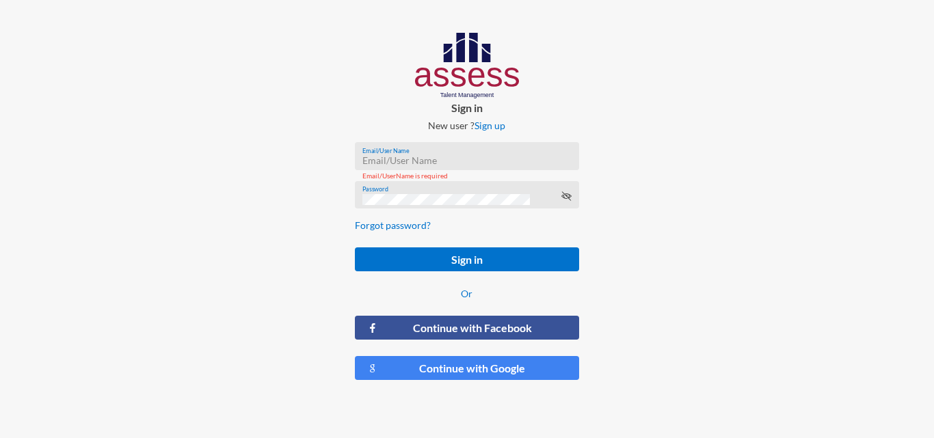
type input "[PERSON_NAME]-Abouzekry_HAC-OD"
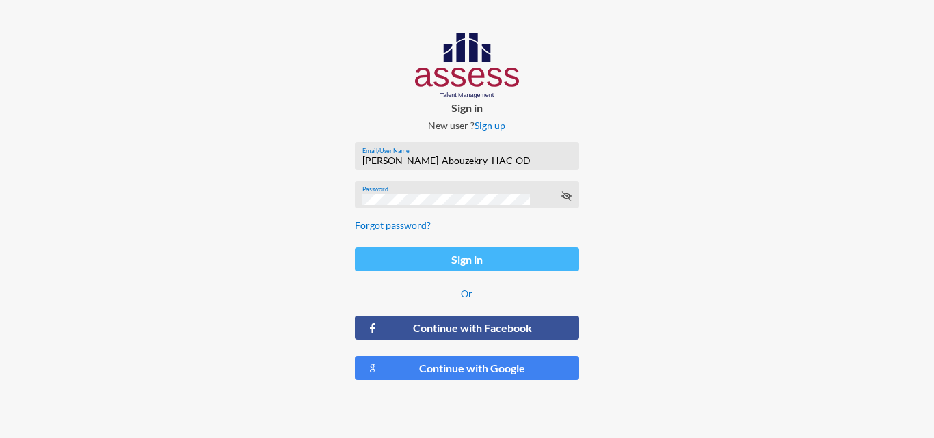
click at [470, 261] on button "Sign in" at bounding box center [467, 259] width 224 height 24
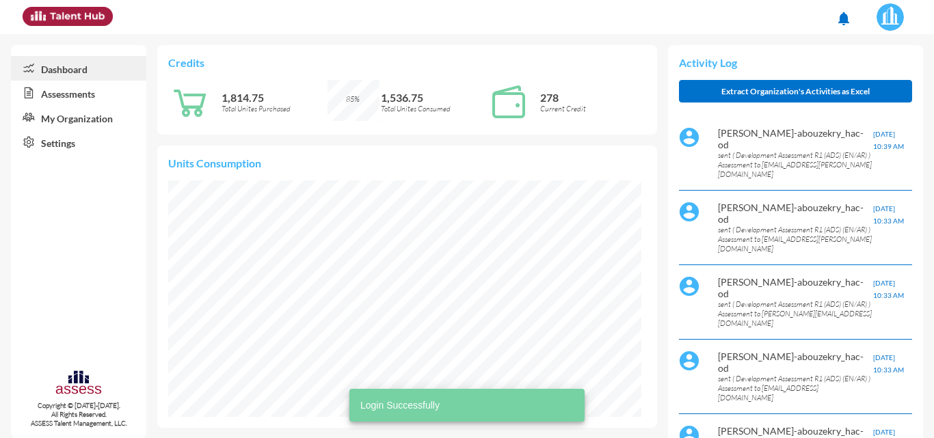
scroll to position [237, 473]
click at [42, 96] on link "Assessments" at bounding box center [78, 93] width 135 height 25
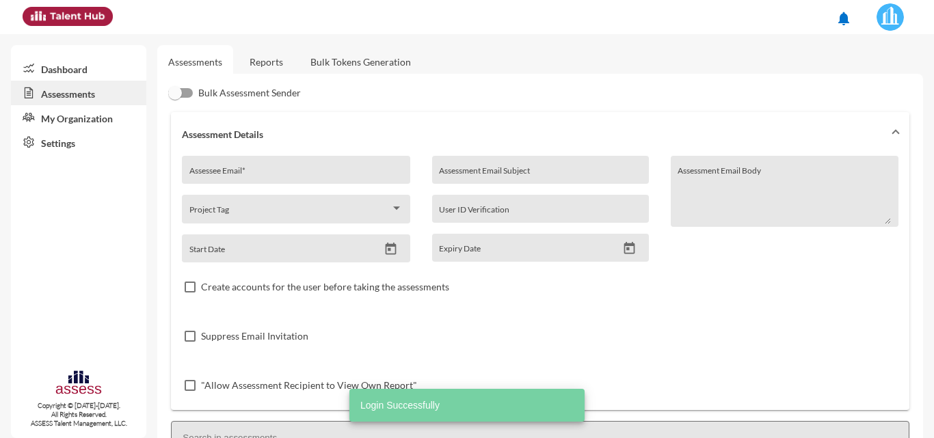
click at [254, 59] on link "Reports" at bounding box center [266, 61] width 55 height 33
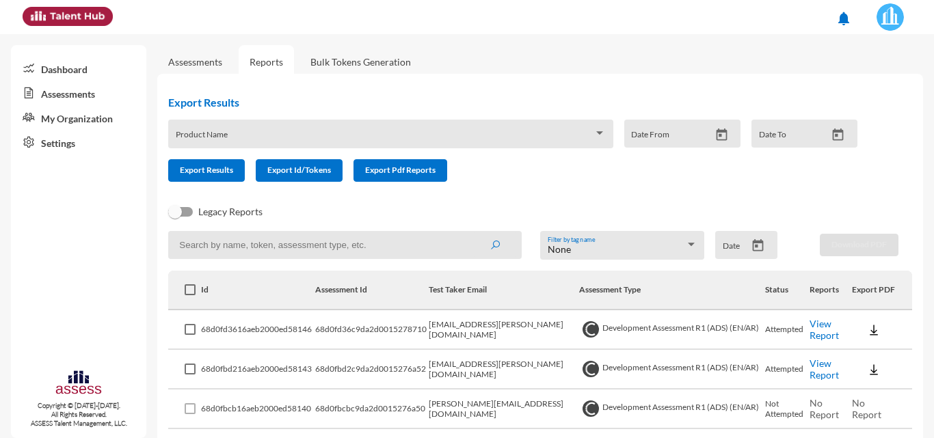
click at [265, 250] on input at bounding box center [344, 245] width 353 height 28
paste input "[PERSON_NAME][EMAIL_ADDRESS][DOMAIN_NAME]"
type input "[PERSON_NAME][EMAIL_ADDRESS][DOMAIN_NAME]"
click at [473, 232] on button "submit" at bounding box center [495, 244] width 44 height 25
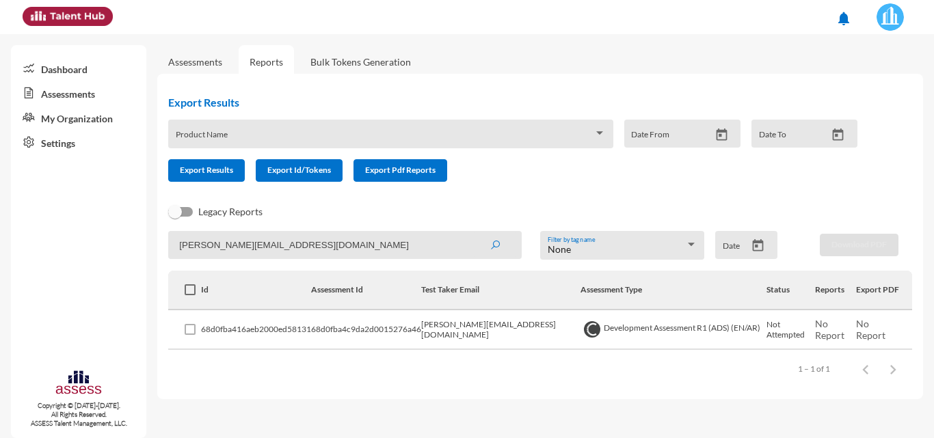
click at [885, 2] on button at bounding box center [890, 17] width 56 height 34
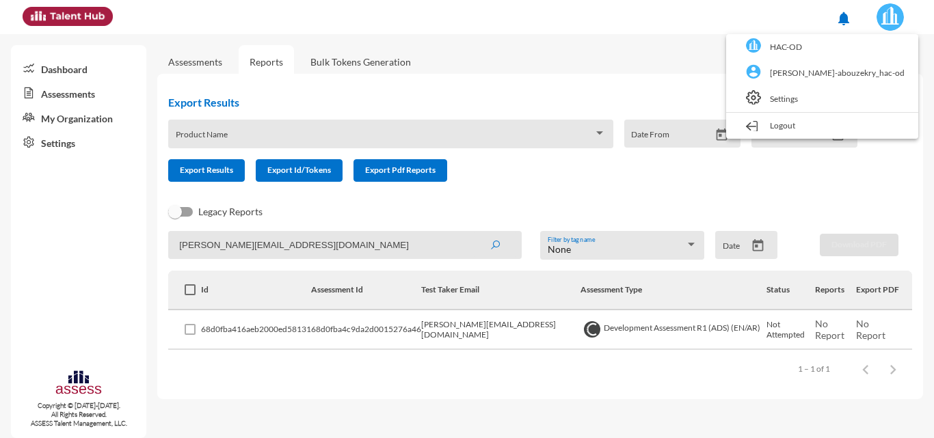
click at [835, 152] on div at bounding box center [467, 219] width 934 height 438
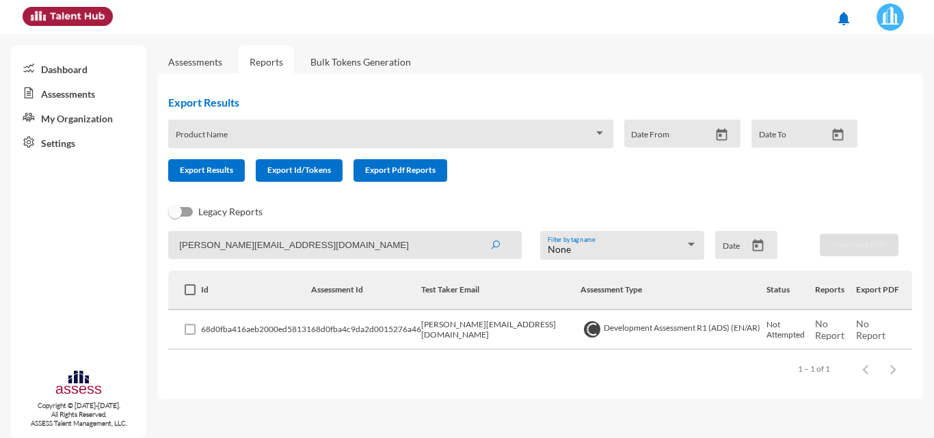
click at [624, 183] on div "Export Results Product Name Date From Date To Export Results Export Id/Tokens E…" at bounding box center [518, 139] width 722 height 108
